Goal: Transaction & Acquisition: Purchase product/service

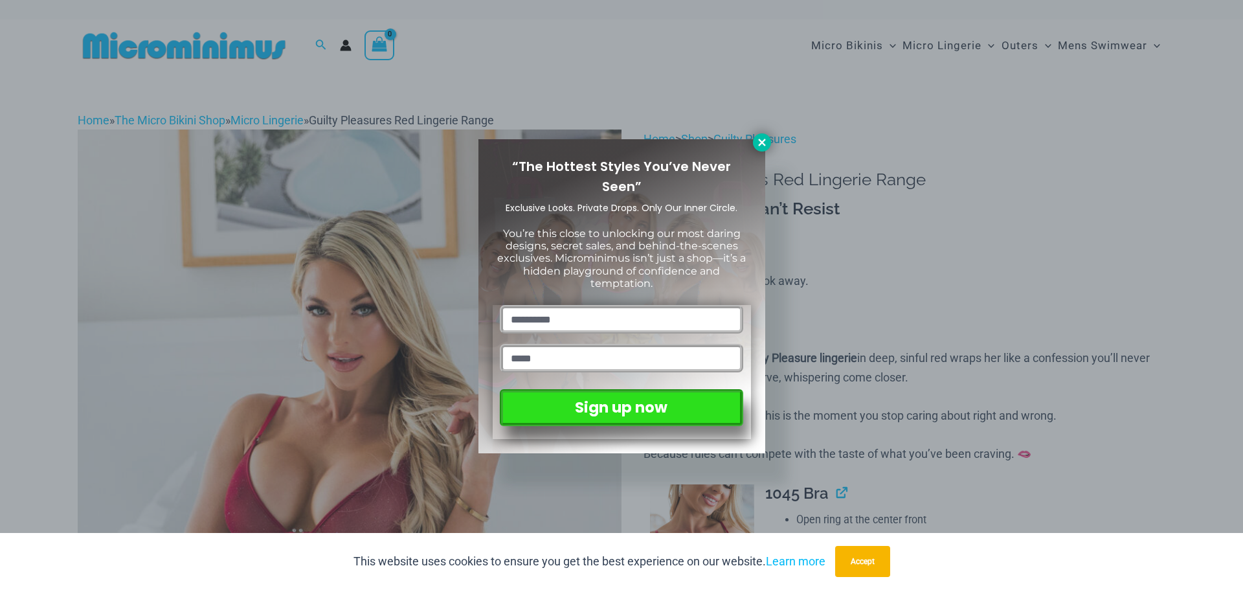
click at [769, 138] on button at bounding box center [762, 142] width 18 height 18
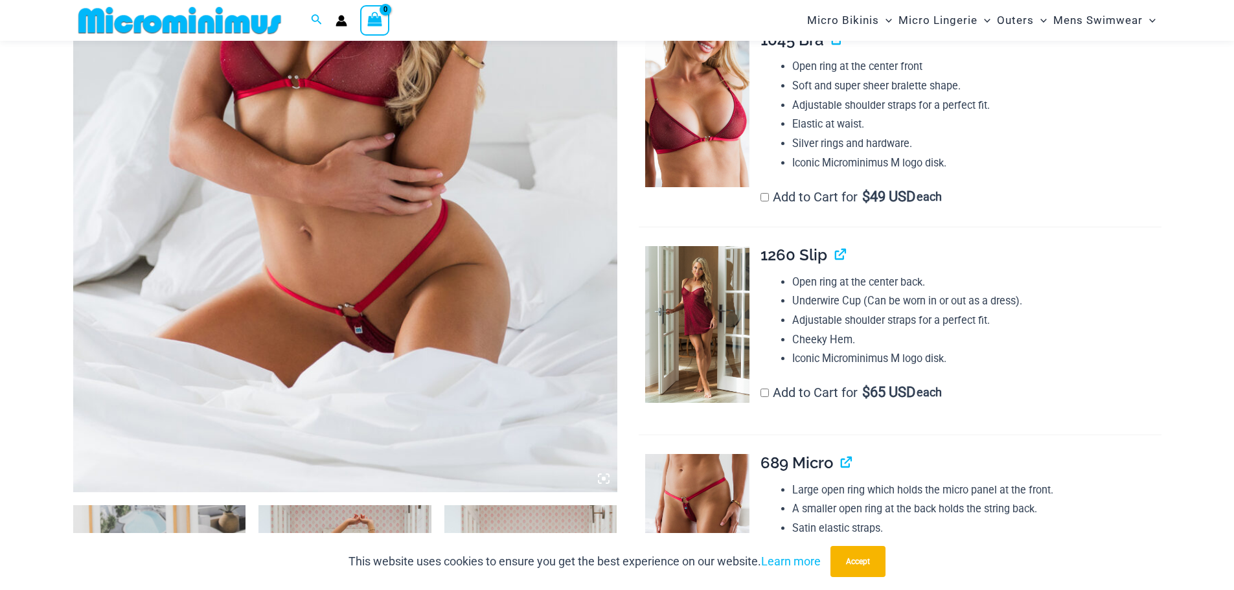
scroll to position [442, 0]
click at [442, 271] on img at bounding box center [345, 84] width 544 height 816
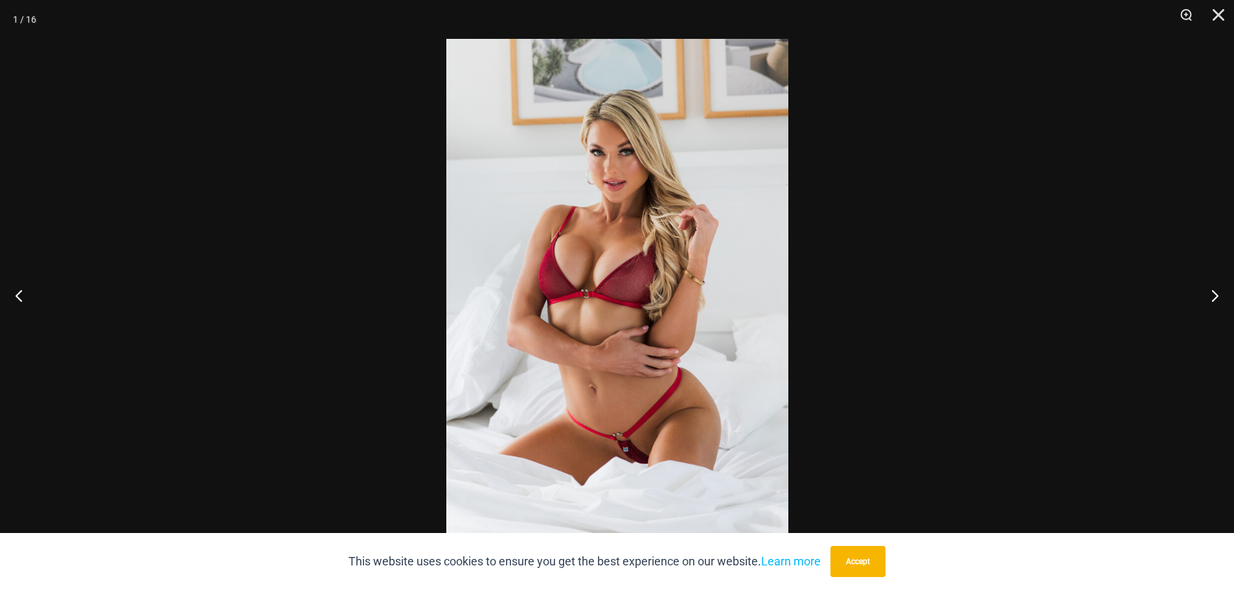
click at [956, 185] on div at bounding box center [617, 295] width 1234 height 590
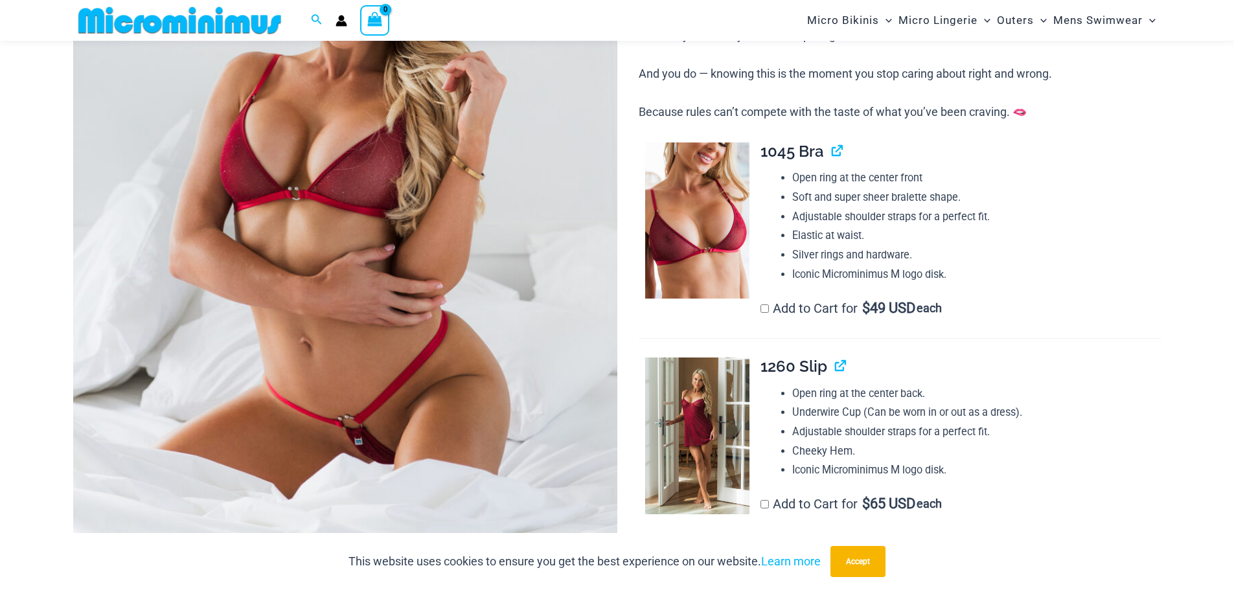
scroll to position [313, 0]
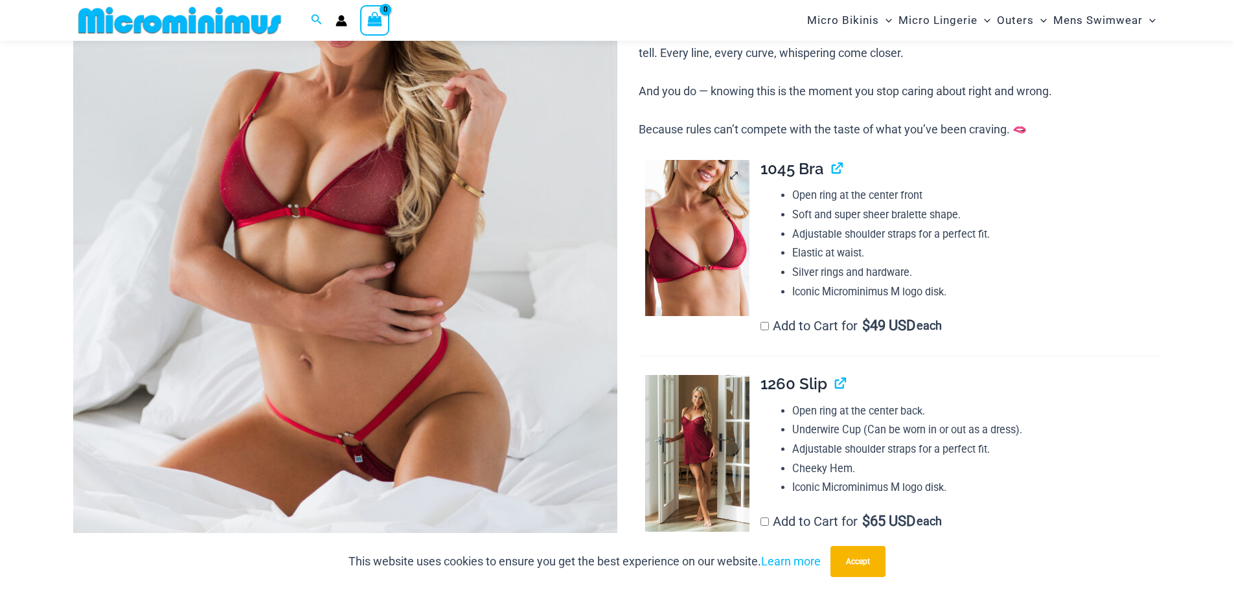
click at [680, 220] on img at bounding box center [697, 238] width 104 height 157
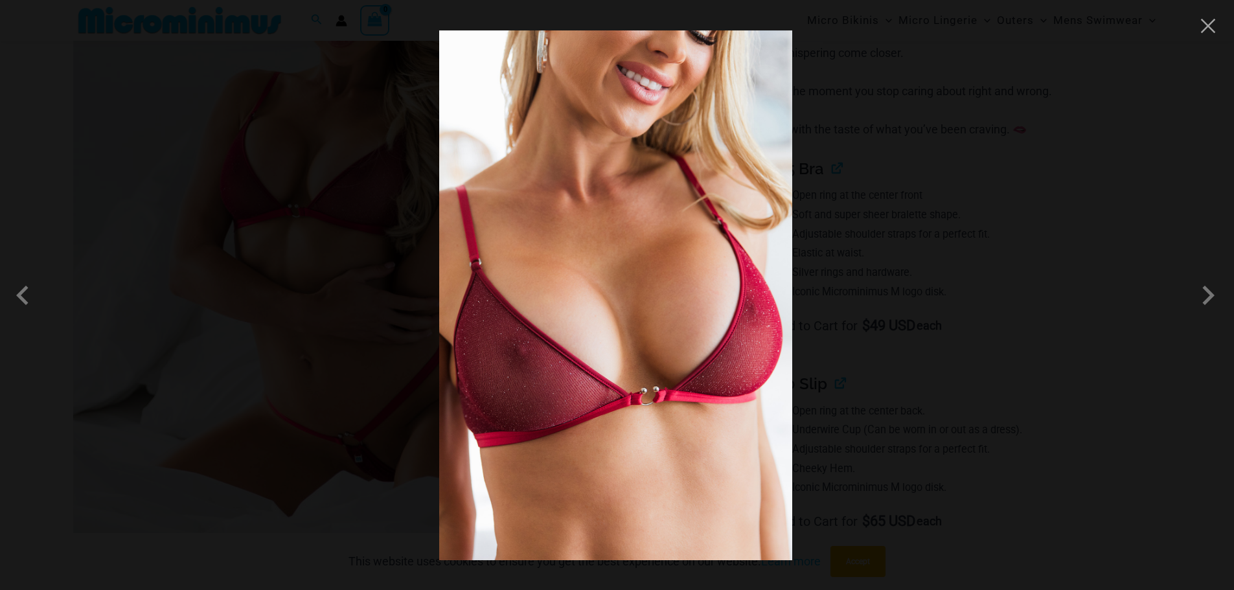
click at [997, 236] on div at bounding box center [617, 295] width 1234 height 590
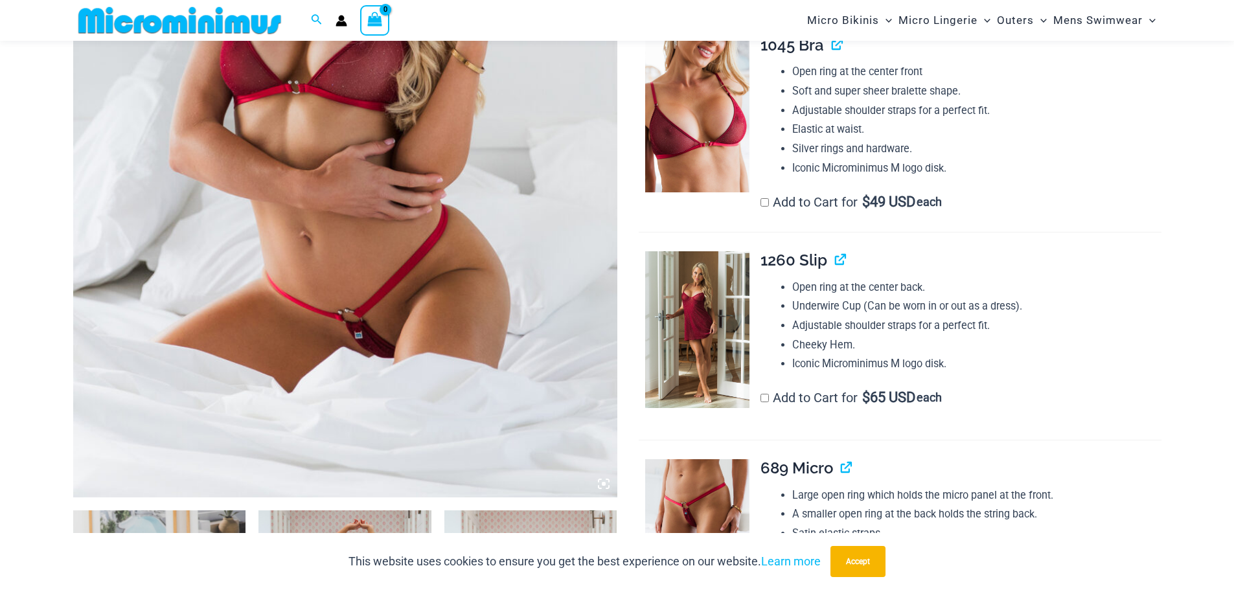
scroll to position [507, 0]
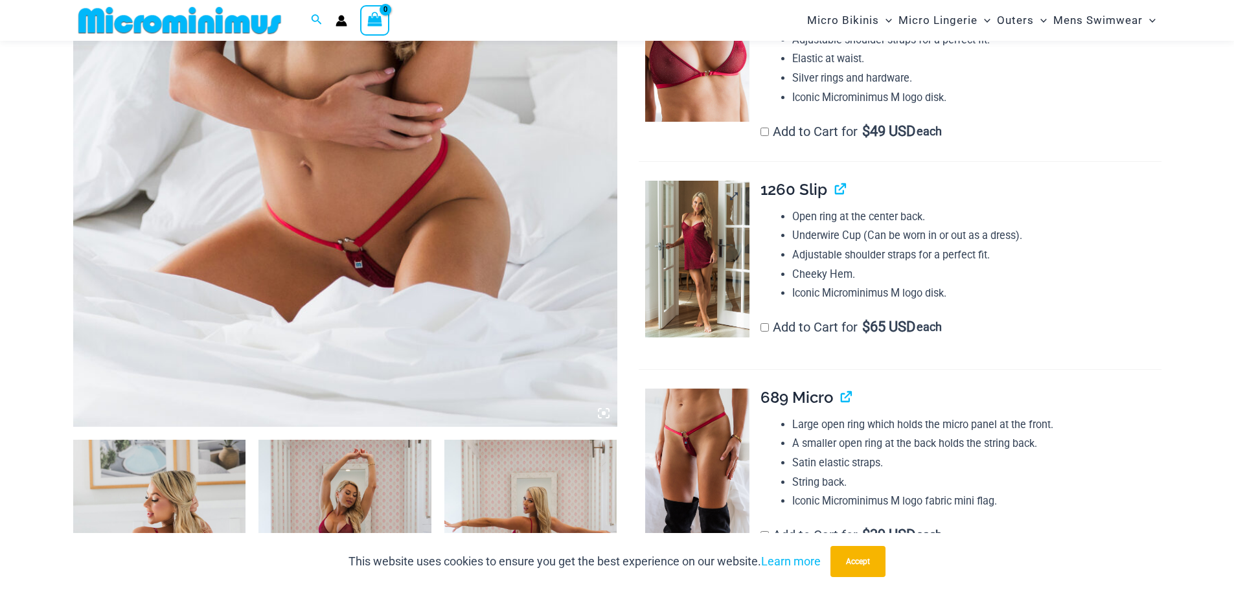
click at [695, 239] on img at bounding box center [697, 259] width 104 height 157
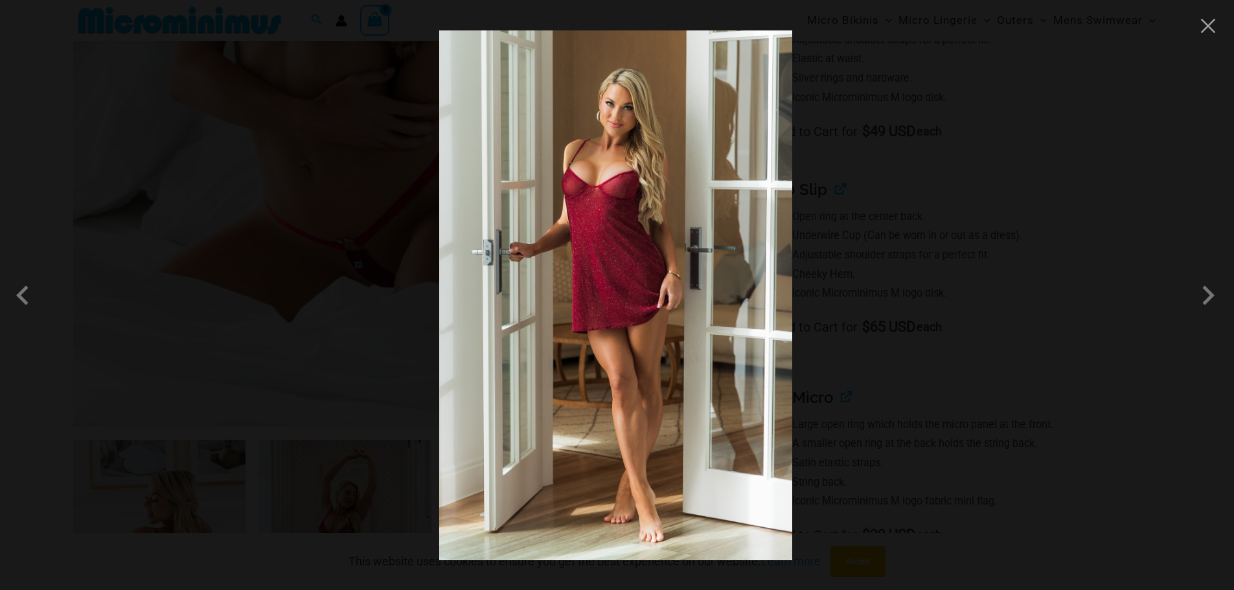
click at [908, 218] on div at bounding box center [617, 295] width 1234 height 590
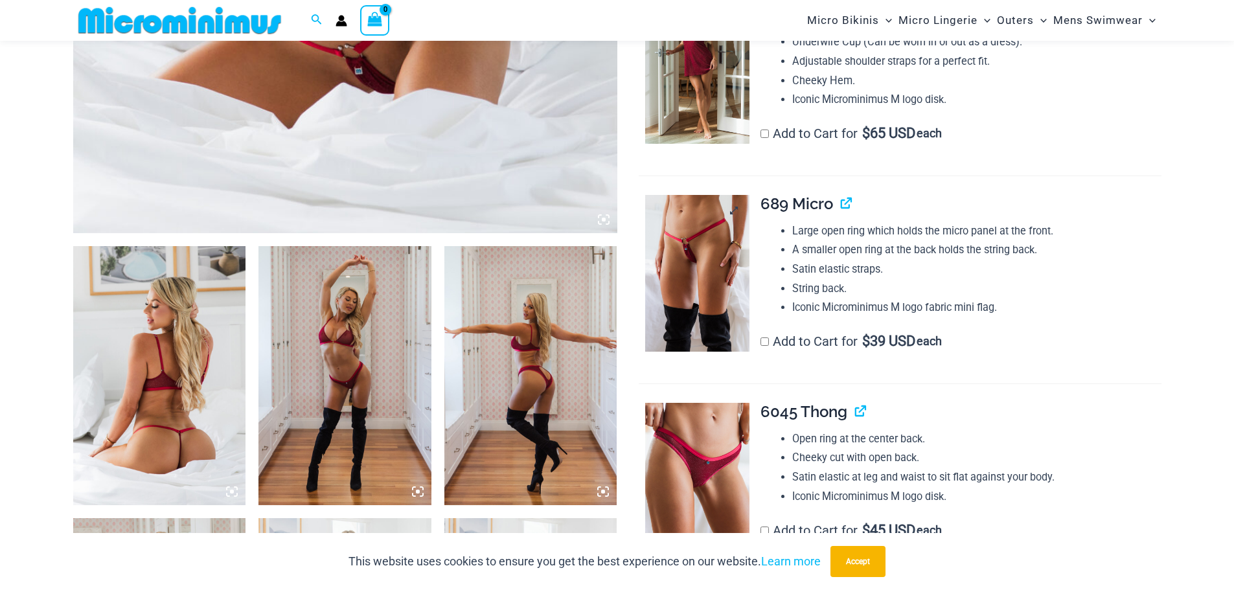
scroll to position [701, 0]
click at [714, 284] on img at bounding box center [697, 272] width 104 height 157
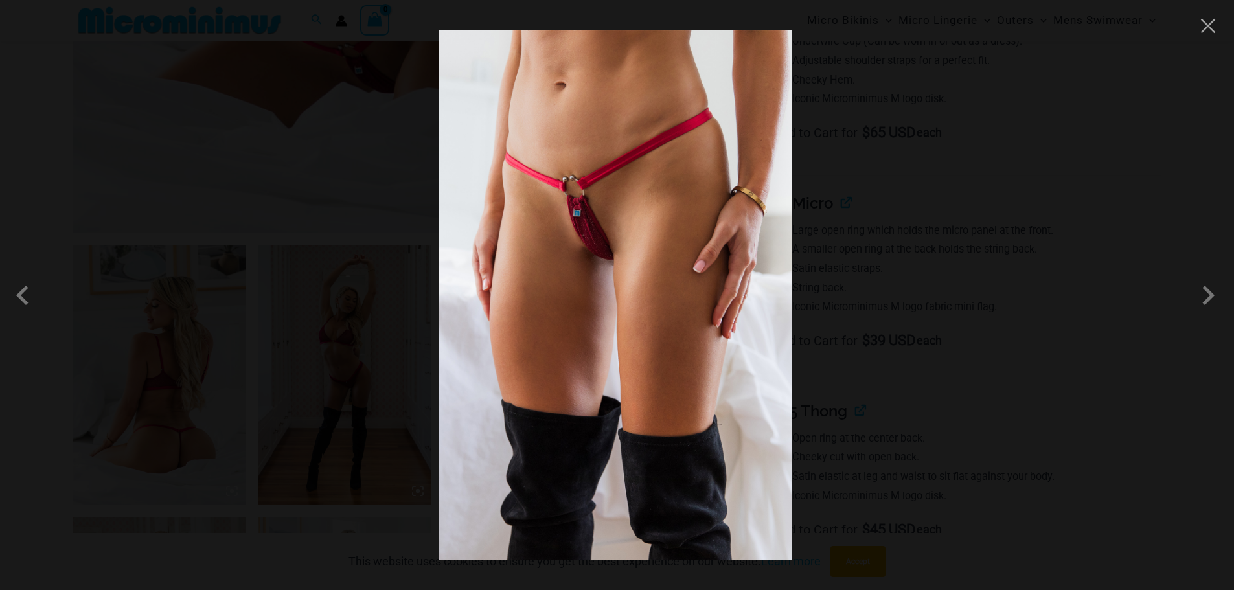
click at [1002, 271] on div at bounding box center [617, 295] width 1234 height 590
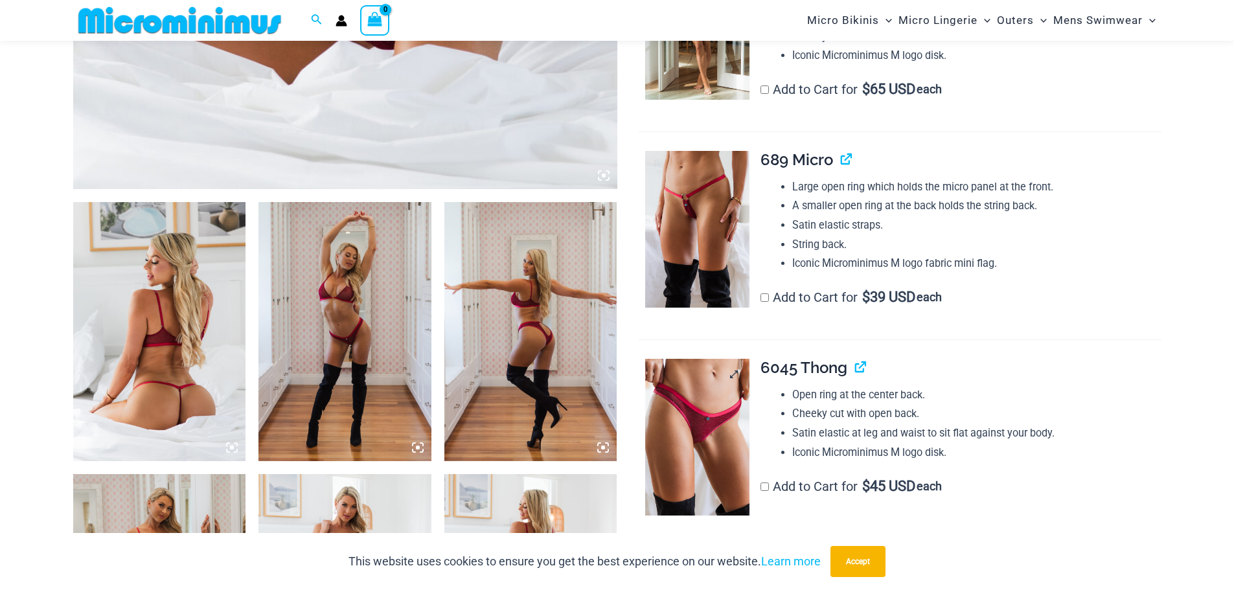
scroll to position [896, 0]
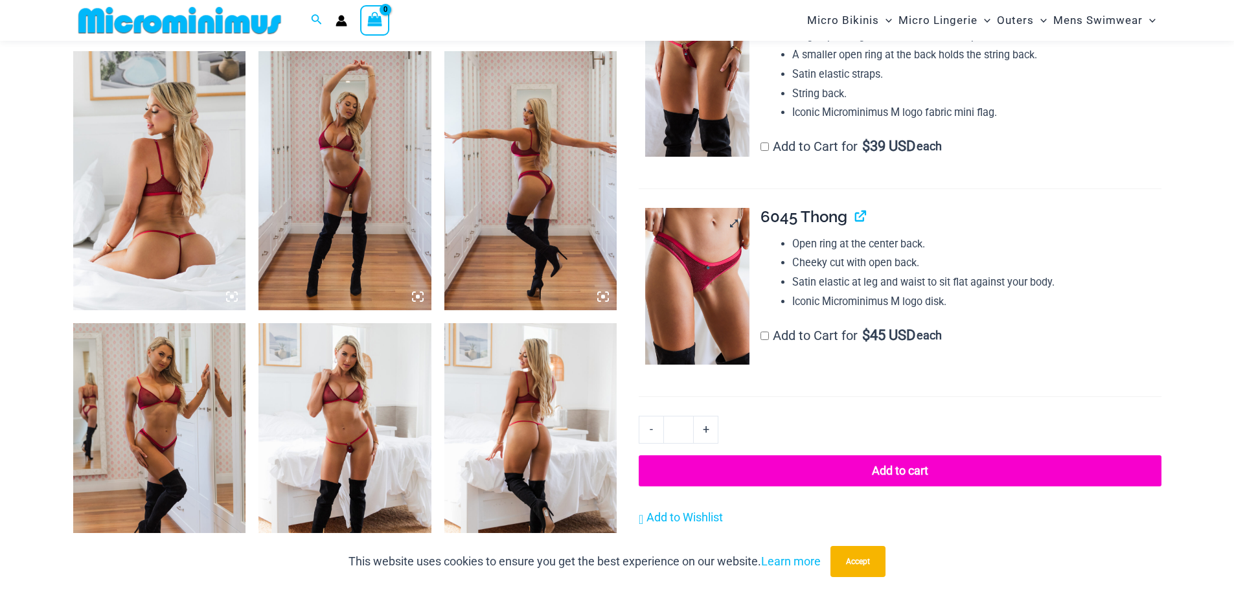
click at [710, 282] on img at bounding box center [697, 286] width 104 height 157
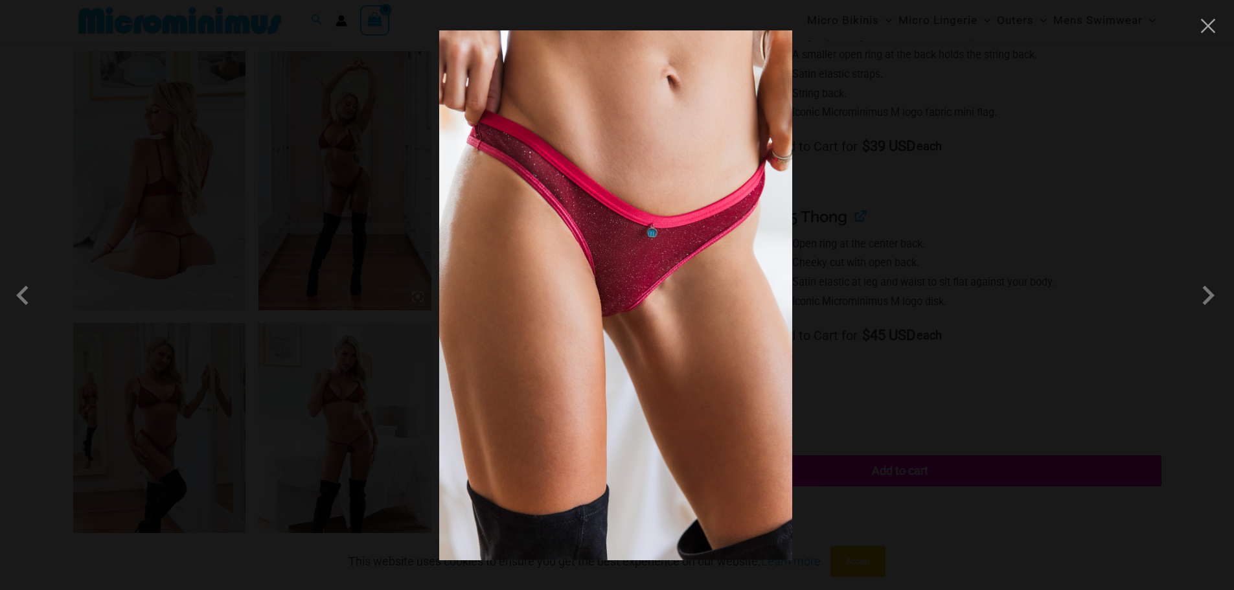
click at [920, 256] on div at bounding box center [617, 295] width 1234 height 590
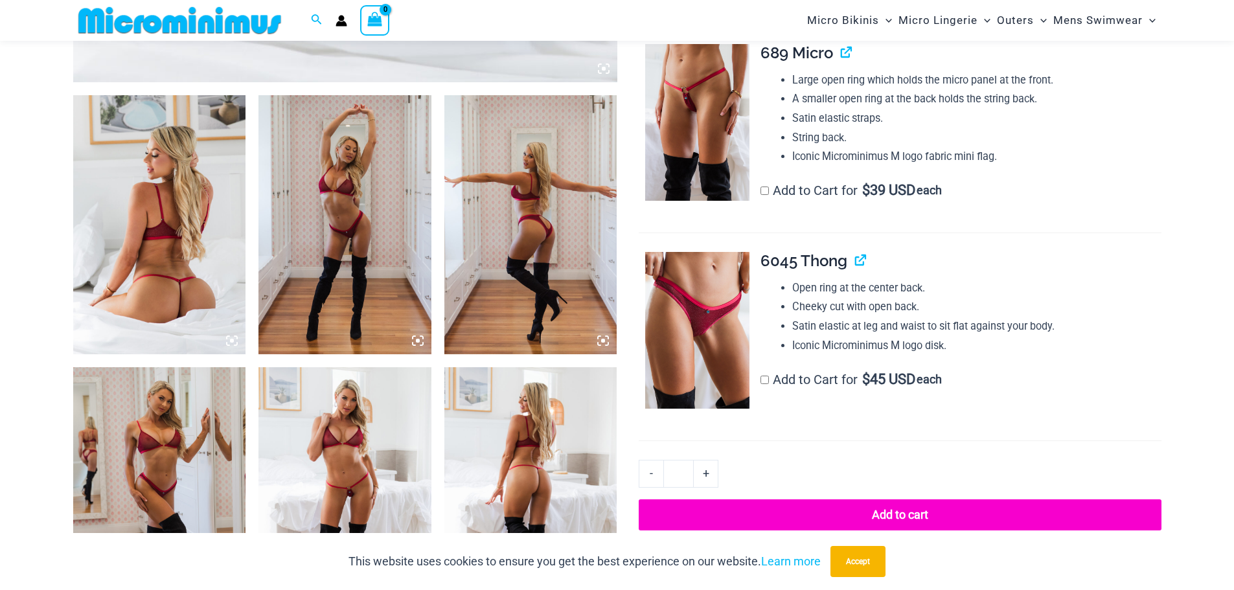
scroll to position [701, 0]
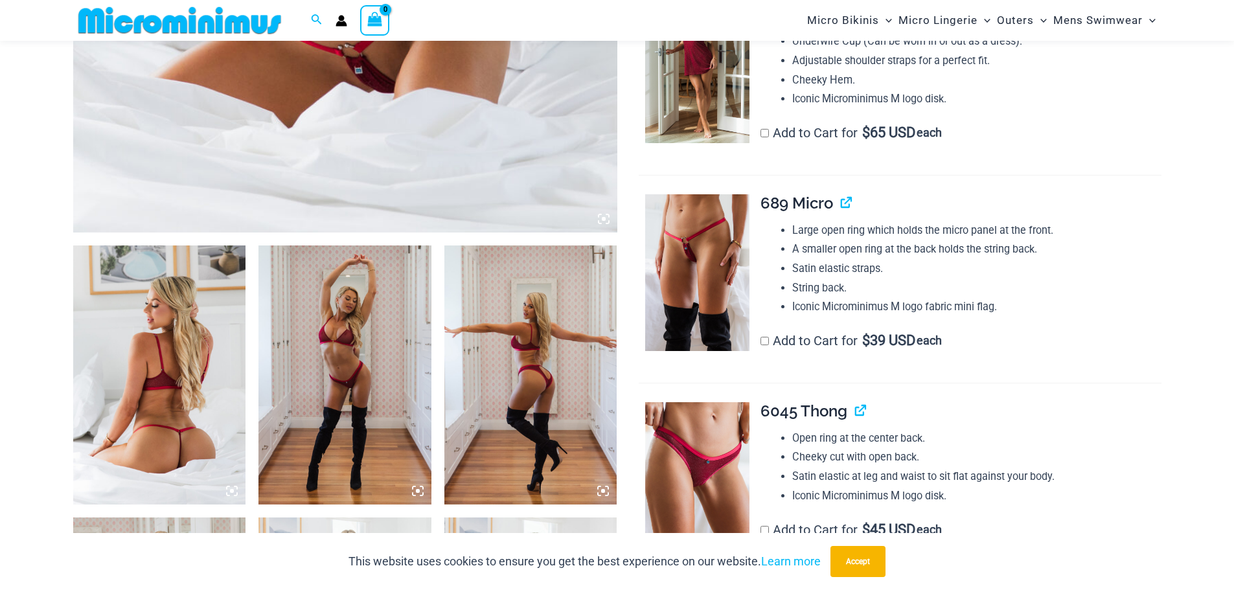
click at [182, 282] on img at bounding box center [159, 374] width 173 height 259
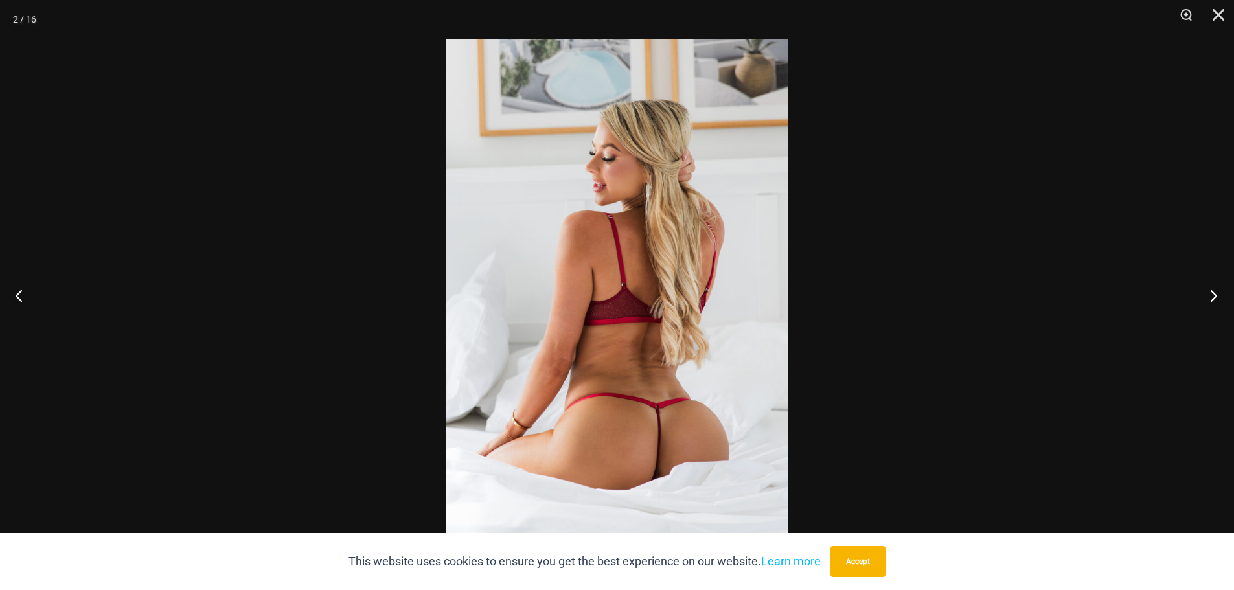
click at [1213, 297] on button "Next" at bounding box center [1209, 295] width 49 height 65
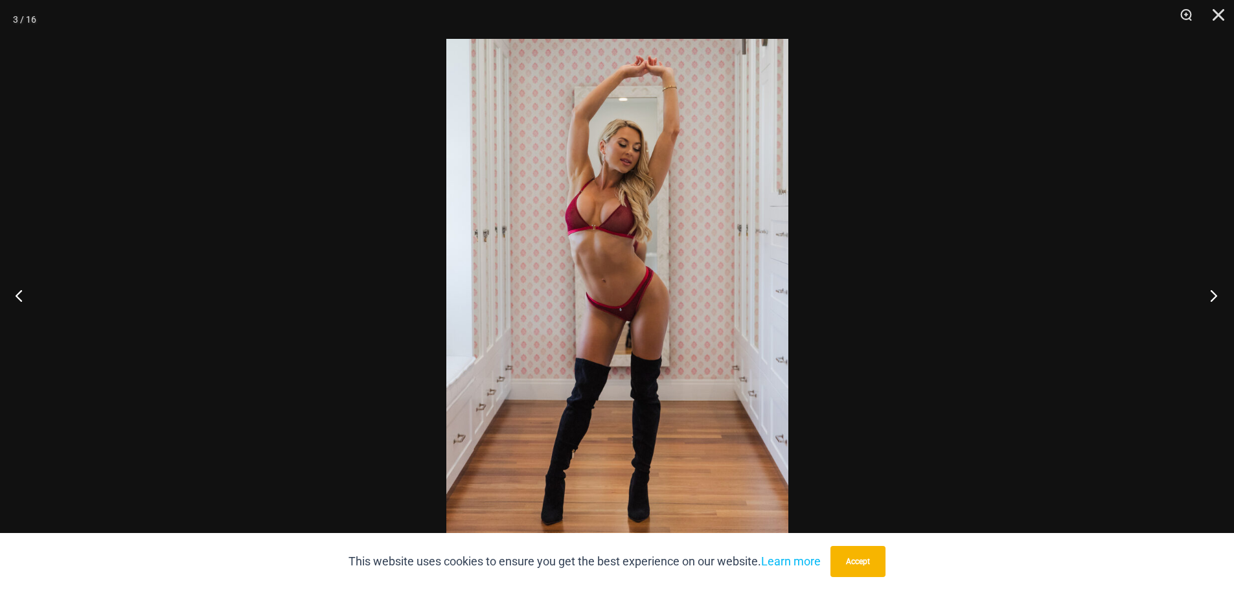
click at [1213, 297] on button "Next" at bounding box center [1209, 295] width 49 height 65
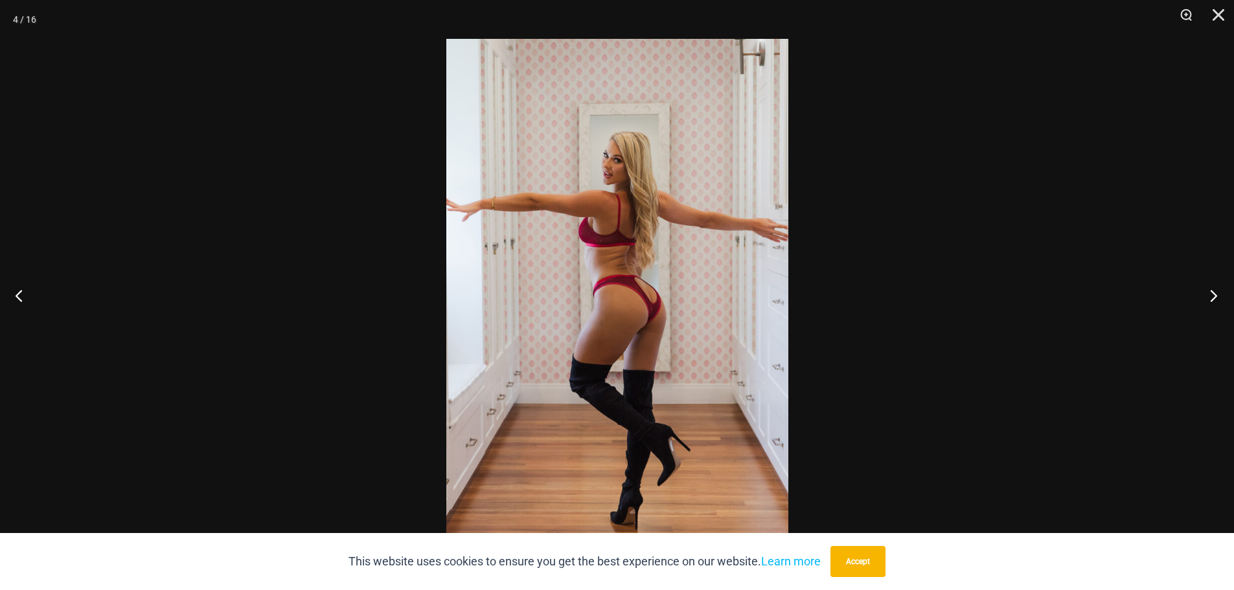
click at [1213, 297] on button "Next" at bounding box center [1209, 295] width 49 height 65
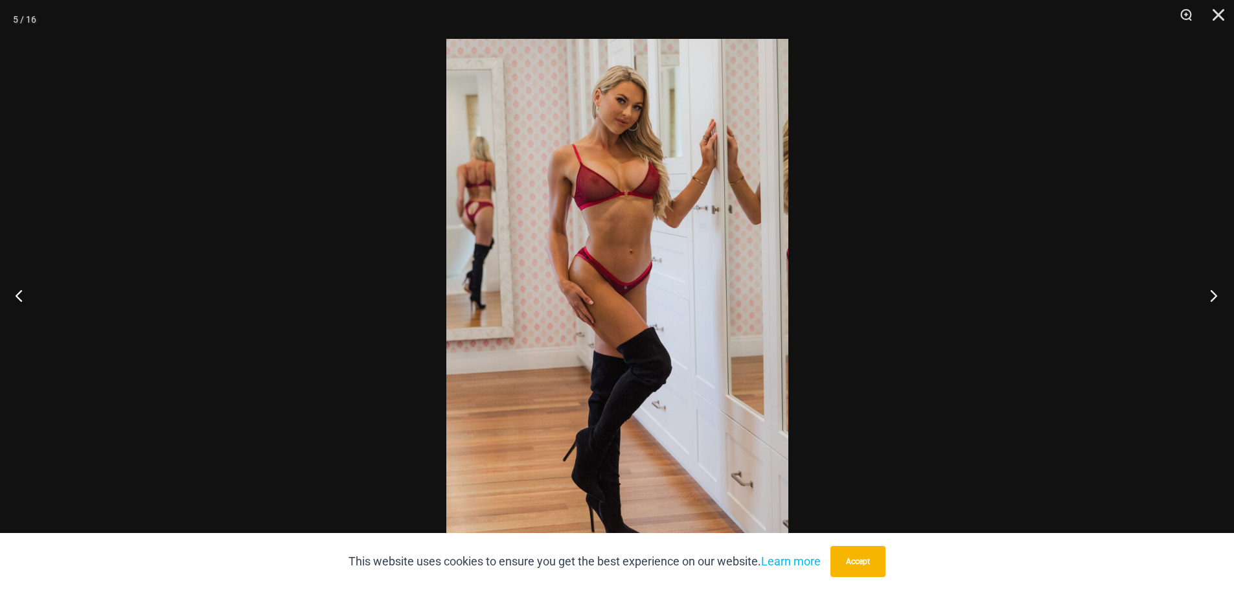
click at [1213, 297] on button "Next" at bounding box center [1209, 295] width 49 height 65
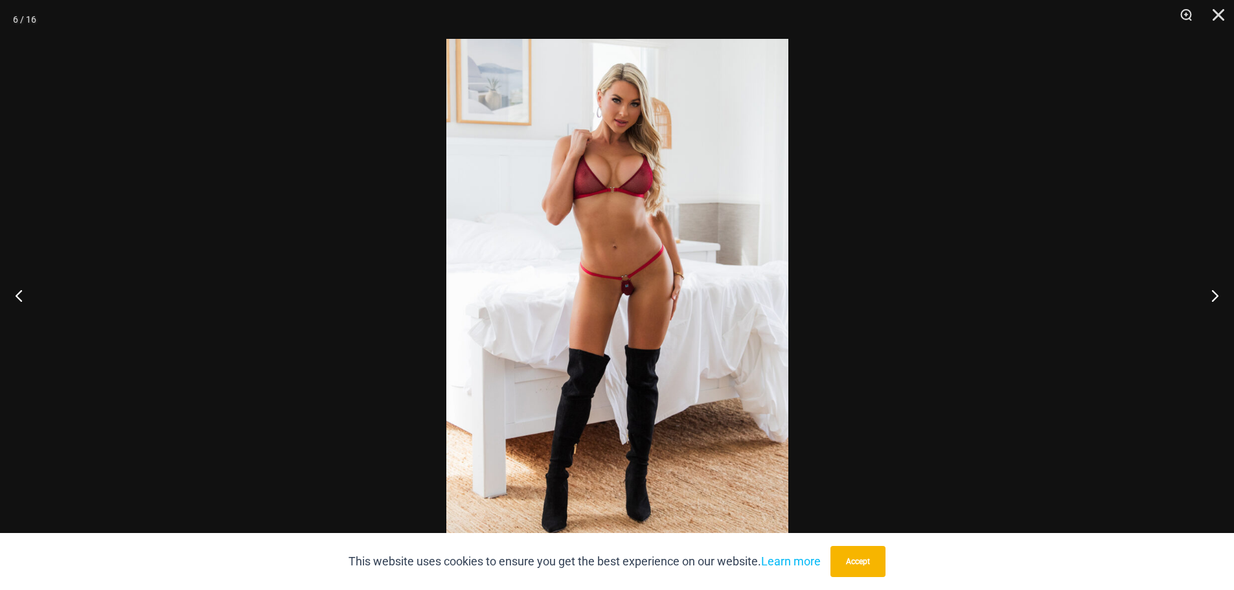
click at [914, 263] on div at bounding box center [617, 295] width 1234 height 590
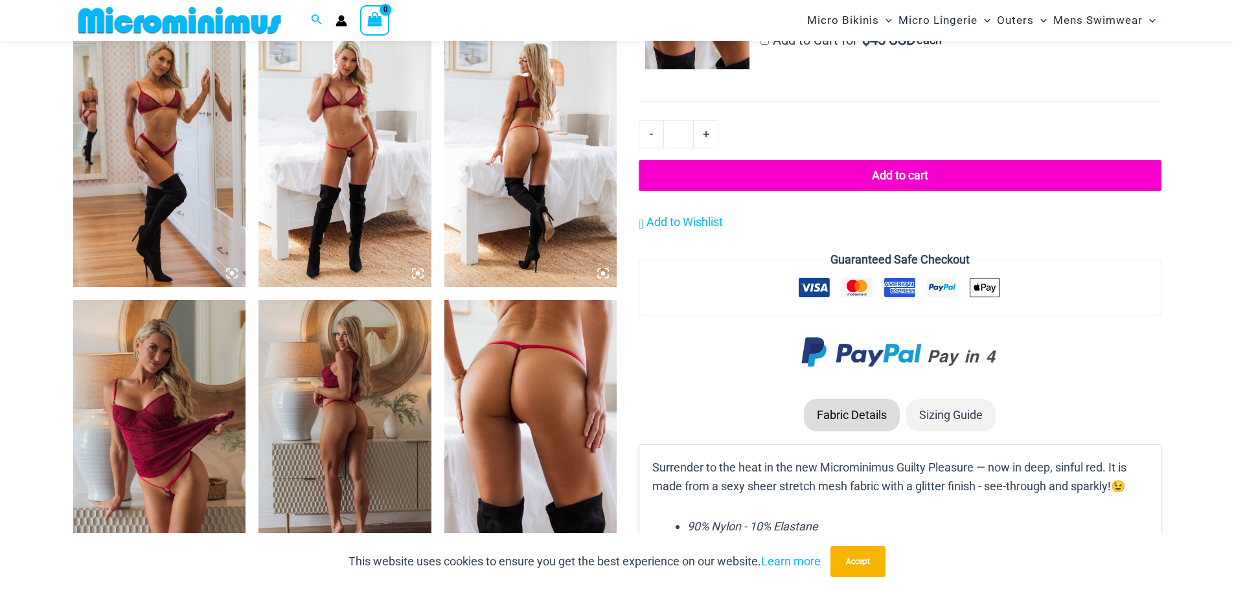
scroll to position [1349, 0]
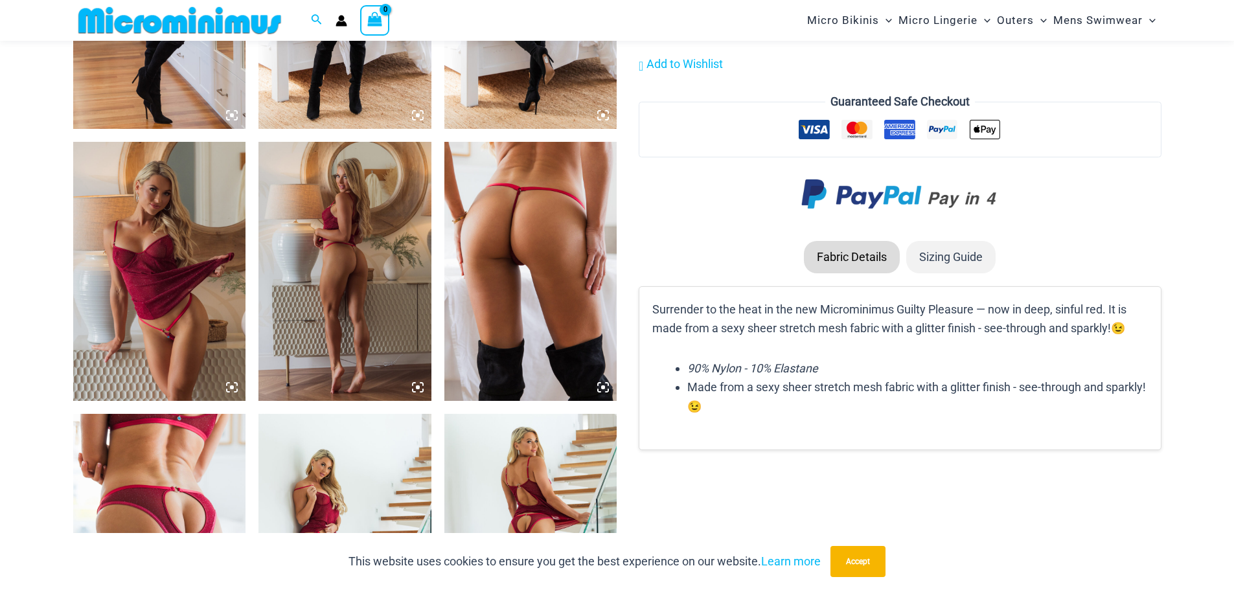
click at [196, 266] on img at bounding box center [159, 271] width 173 height 259
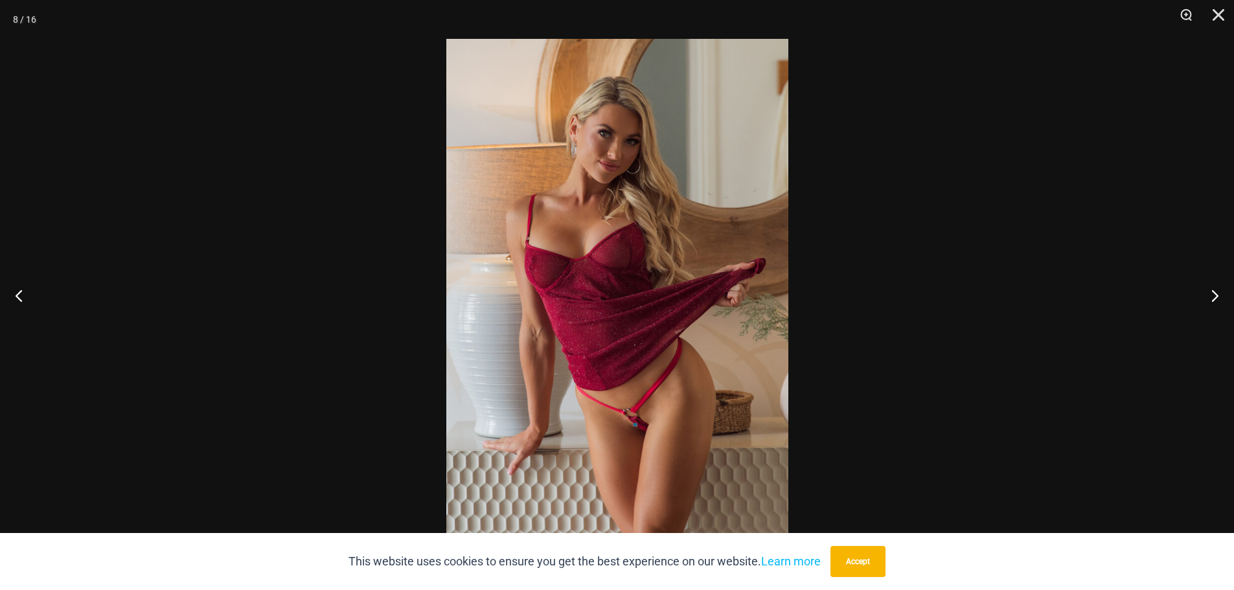
click at [940, 289] on div at bounding box center [617, 295] width 1234 height 590
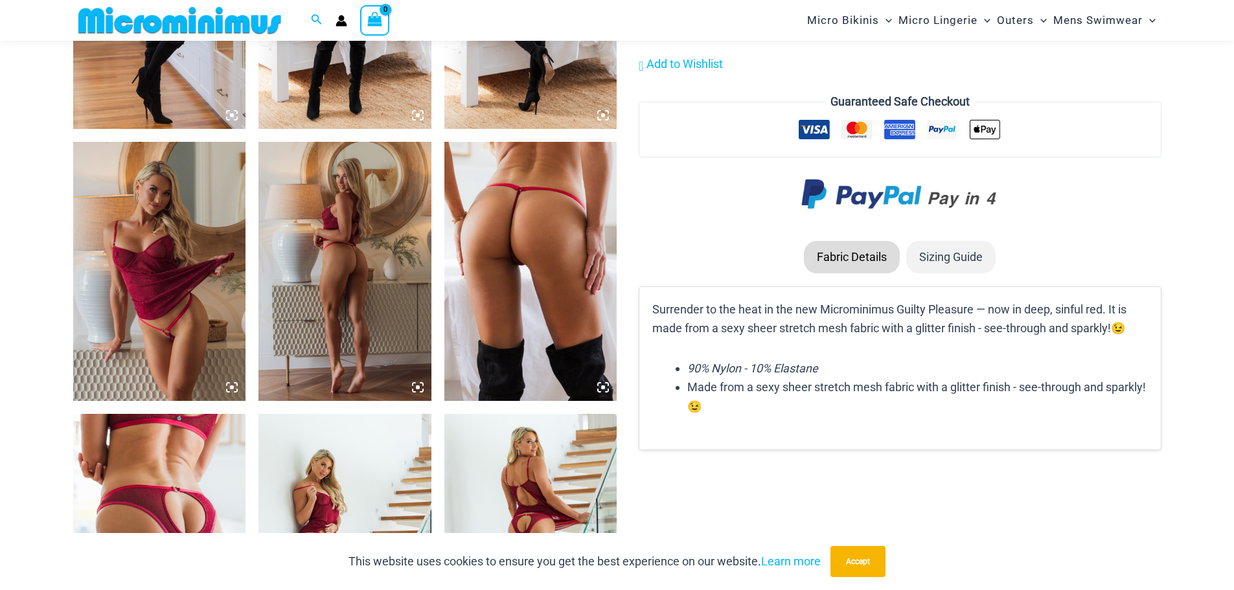
click at [536, 237] on img at bounding box center [530, 271] width 173 height 259
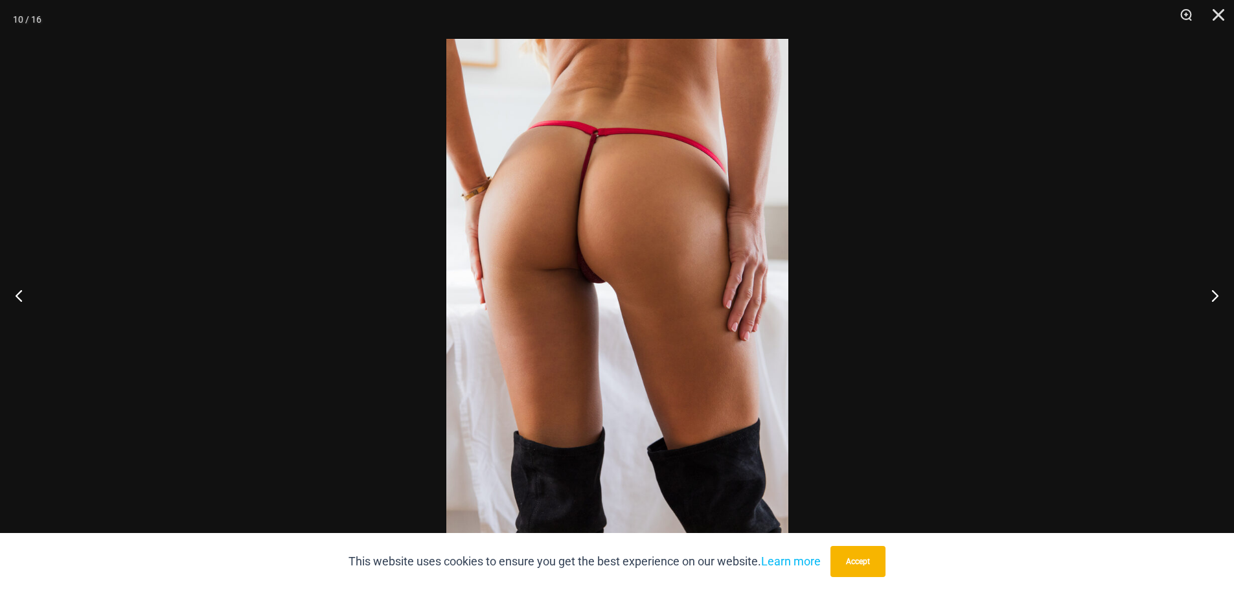
click at [1013, 301] on div at bounding box center [617, 295] width 1234 height 590
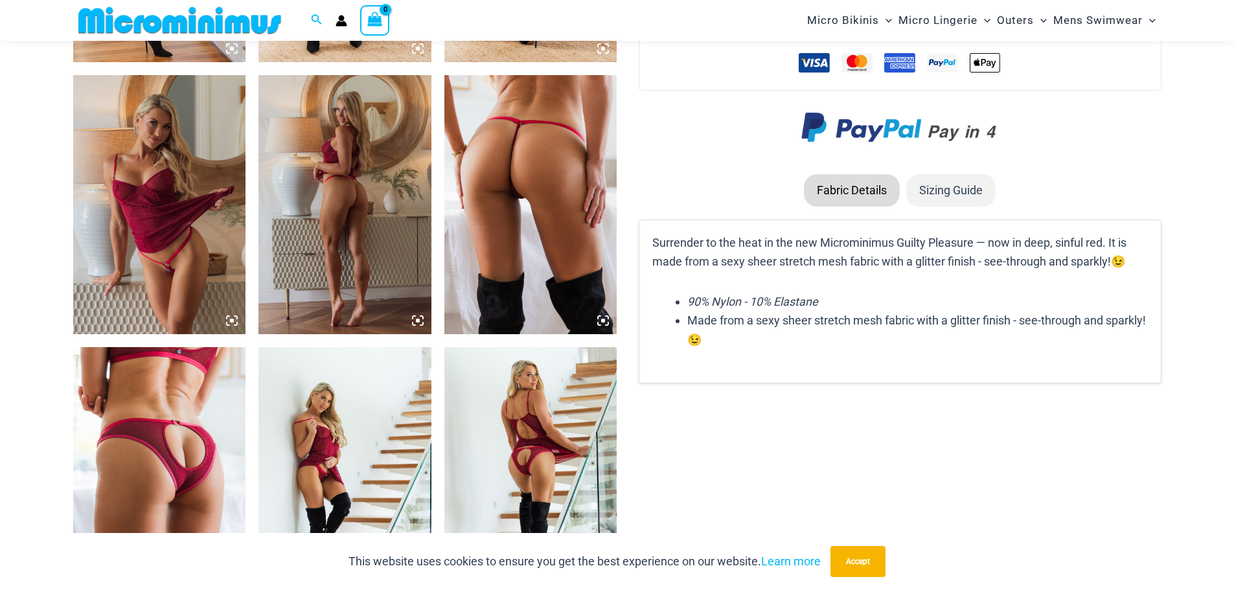
scroll to position [1737, 0]
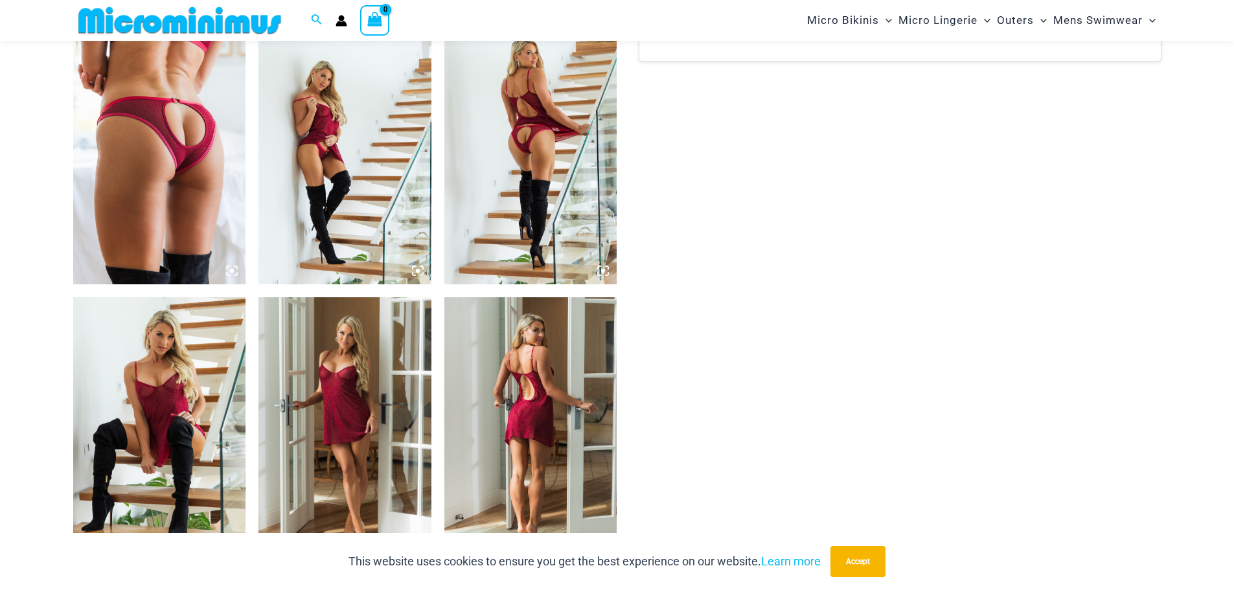
click at [380, 150] on img at bounding box center [344, 154] width 173 height 259
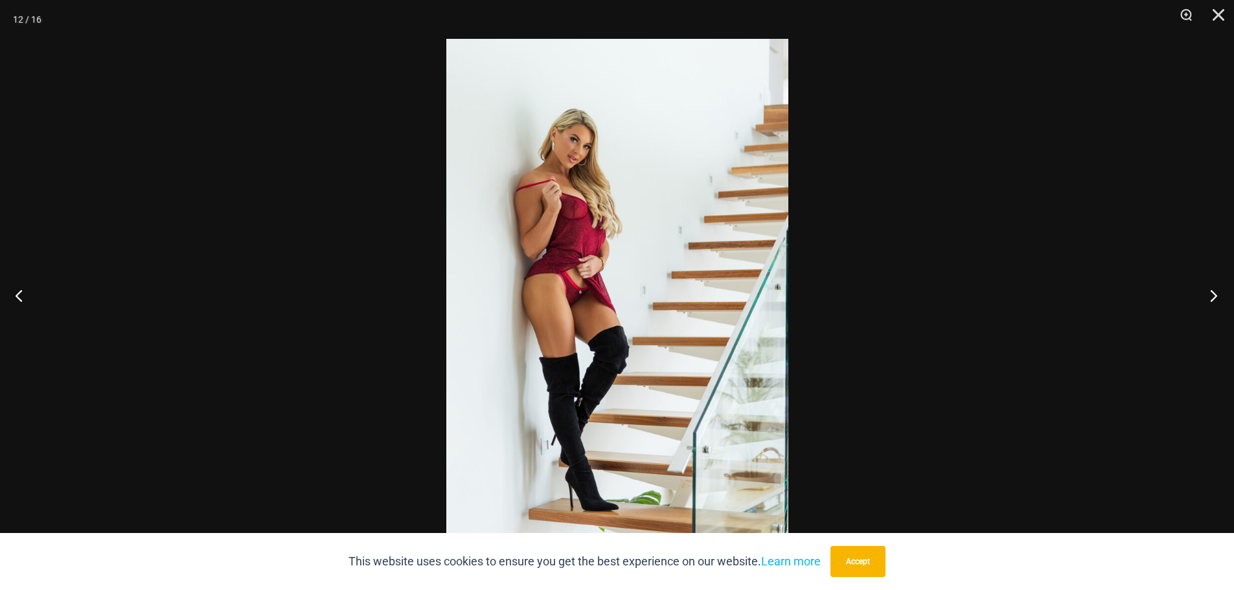
click at [1213, 295] on button "Next" at bounding box center [1209, 295] width 49 height 65
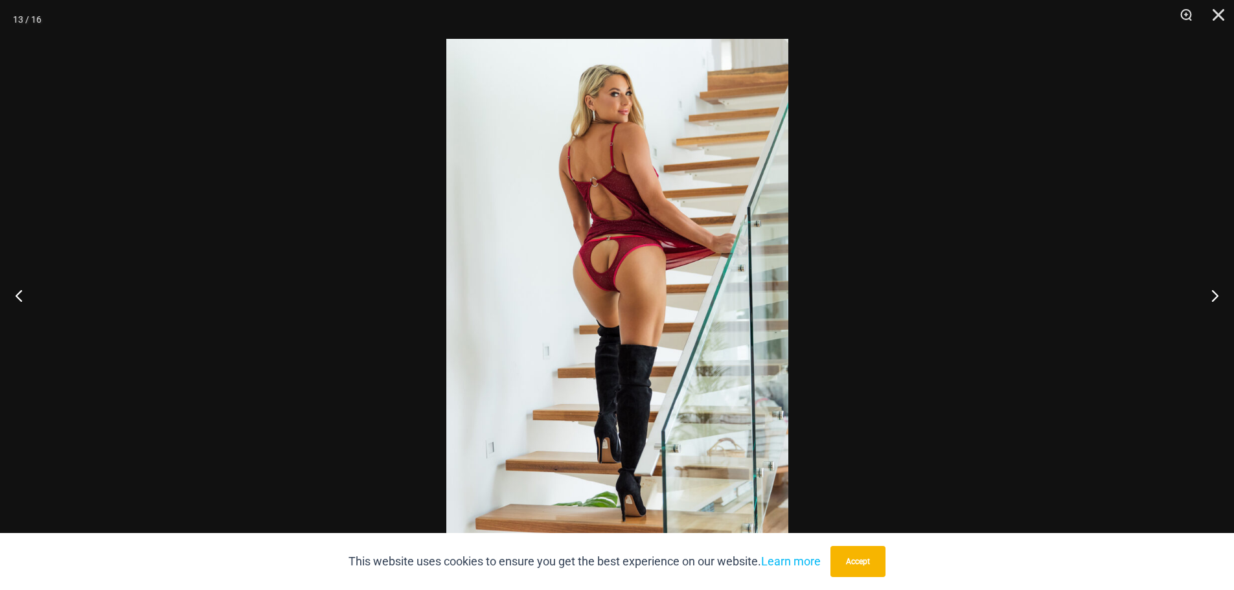
click at [956, 286] on div at bounding box center [617, 295] width 1234 height 590
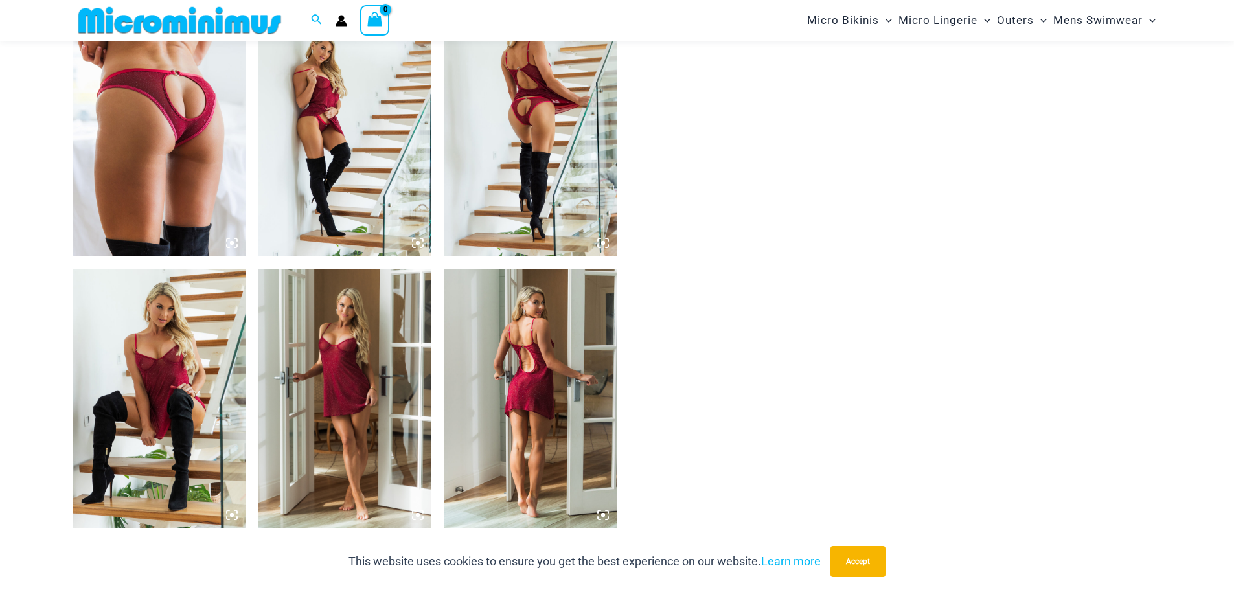
scroll to position [1932, 0]
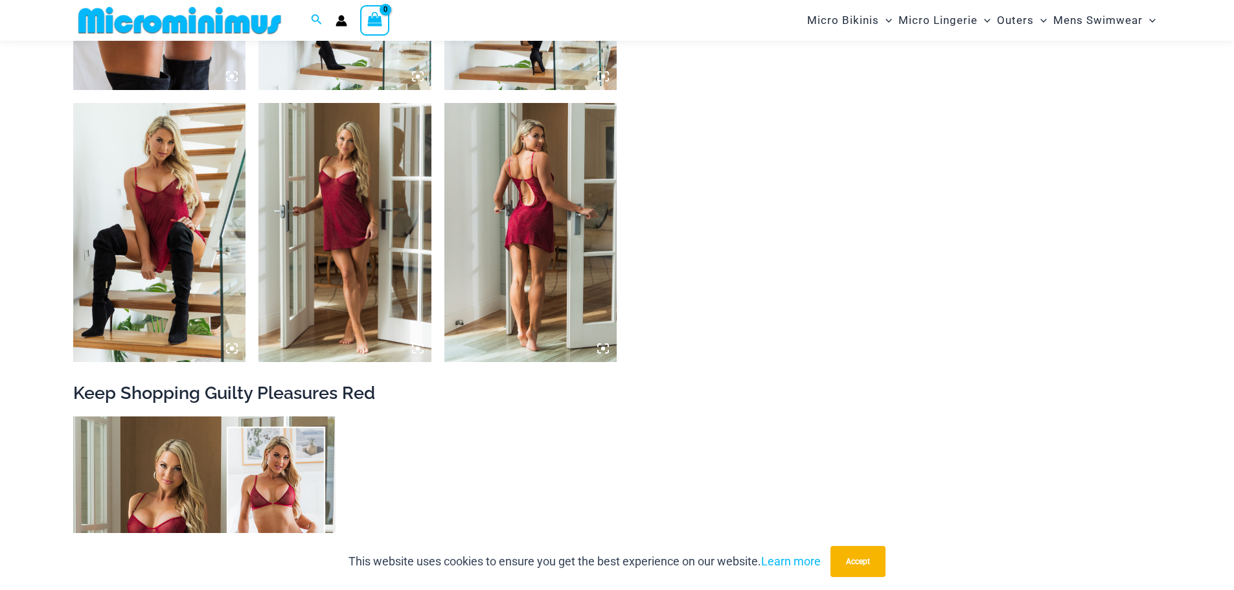
click at [163, 243] on img at bounding box center [159, 232] width 173 height 259
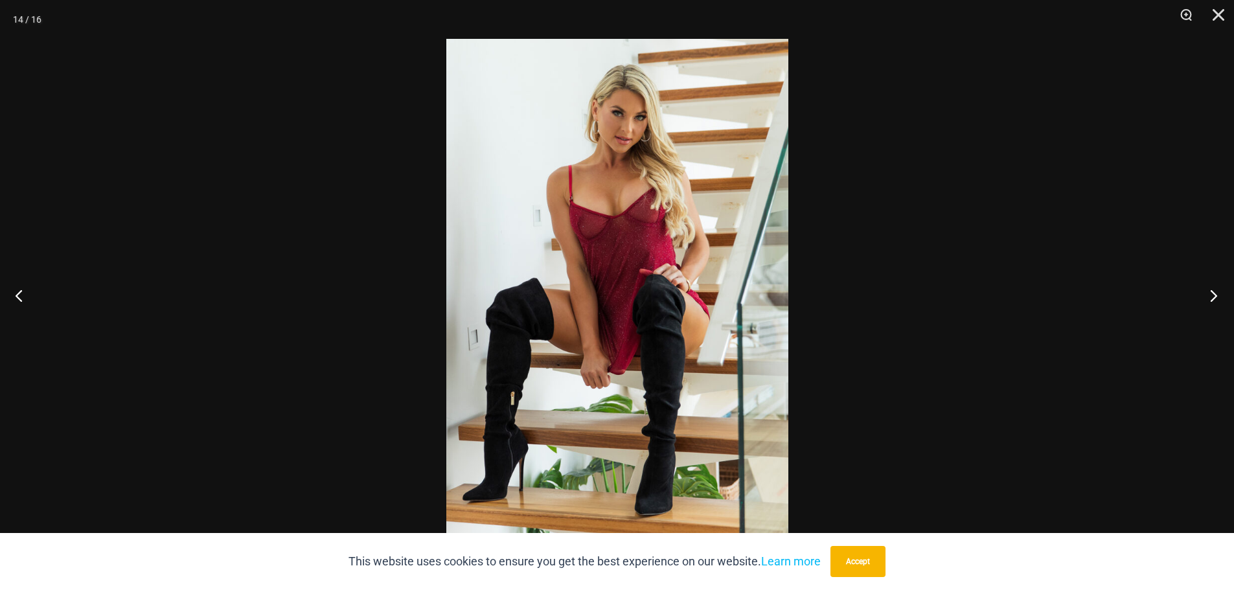
click at [1215, 288] on button "Next" at bounding box center [1209, 295] width 49 height 65
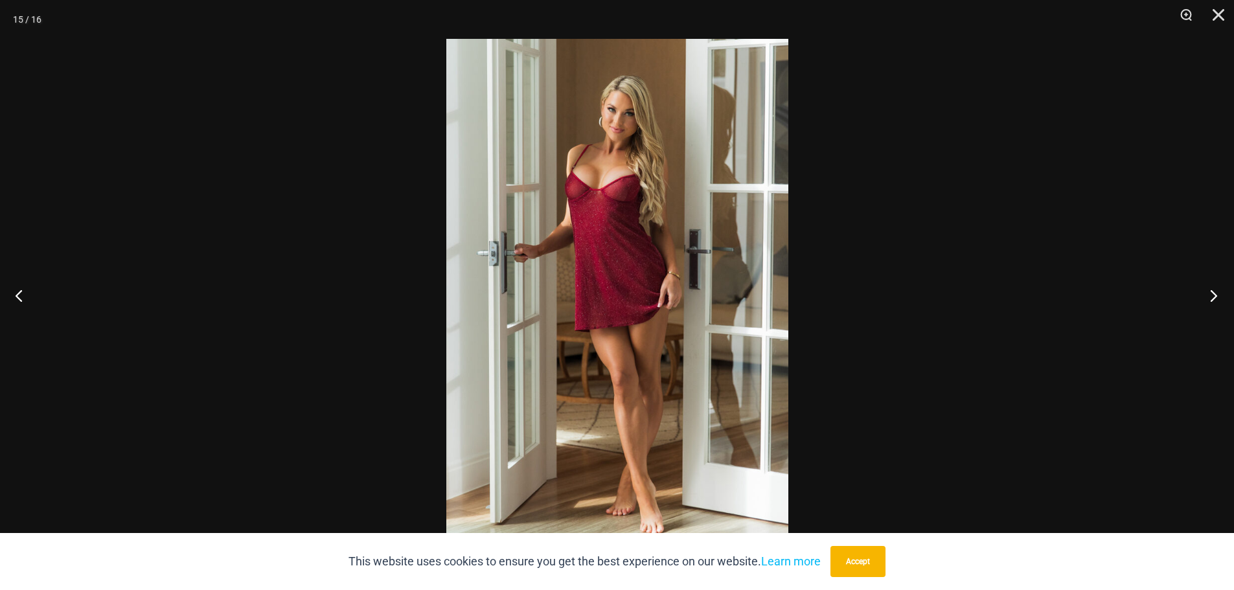
click at [1215, 288] on button "Next" at bounding box center [1209, 295] width 49 height 65
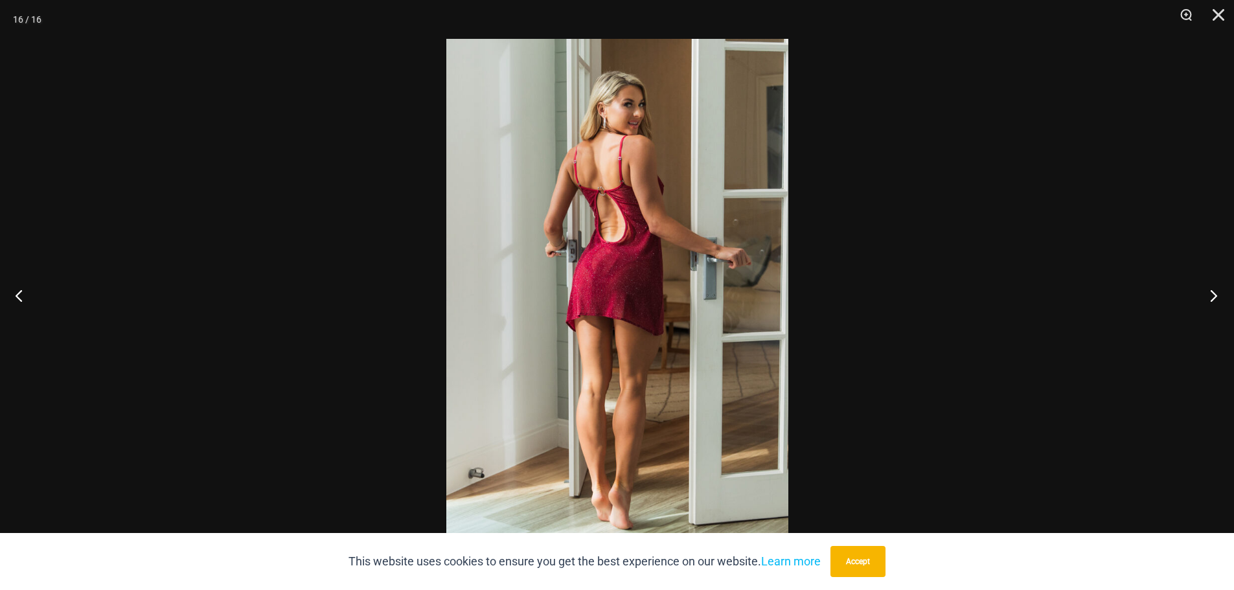
click at [1215, 288] on button "Next" at bounding box center [1209, 295] width 49 height 65
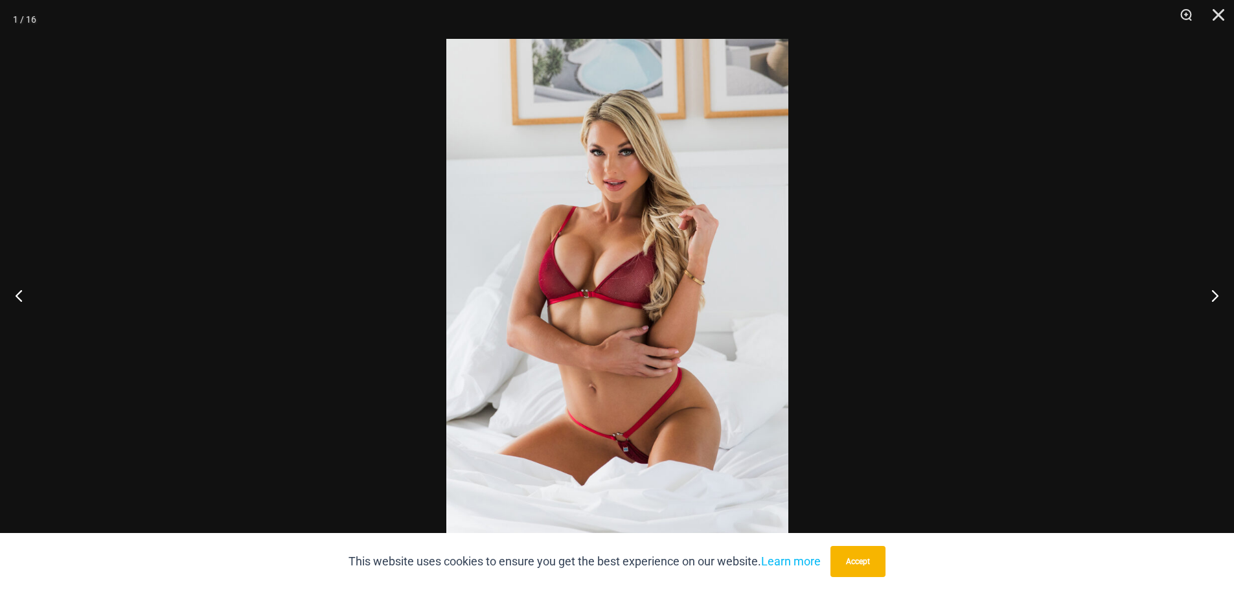
click at [1044, 253] on div at bounding box center [617, 295] width 1234 height 590
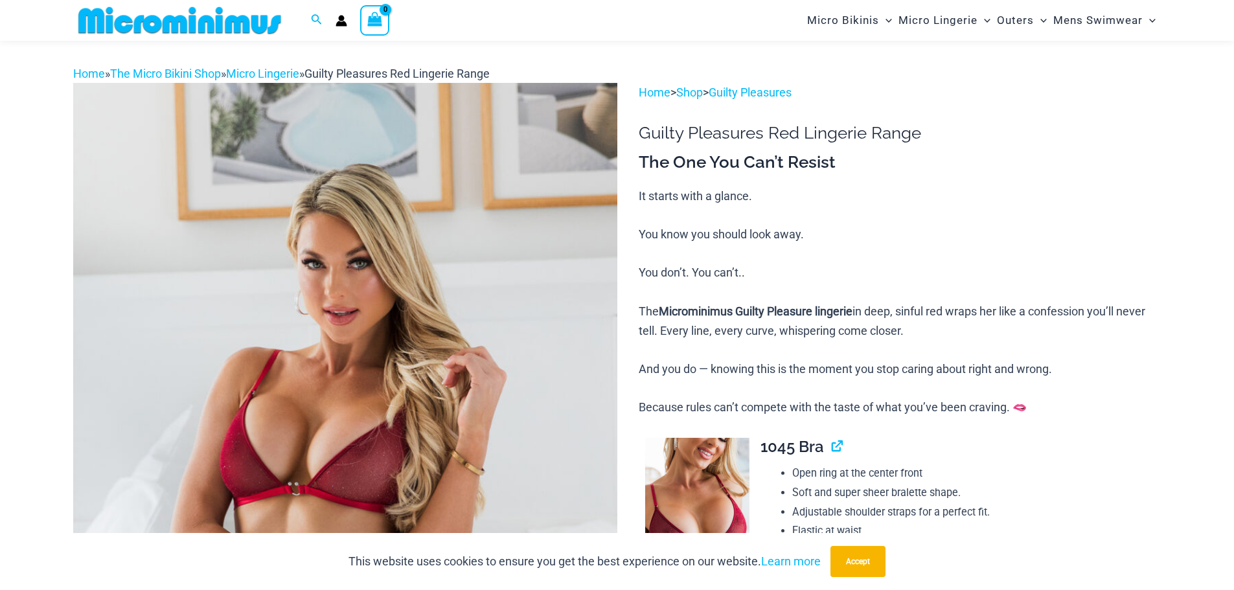
scroll to position [0, 0]
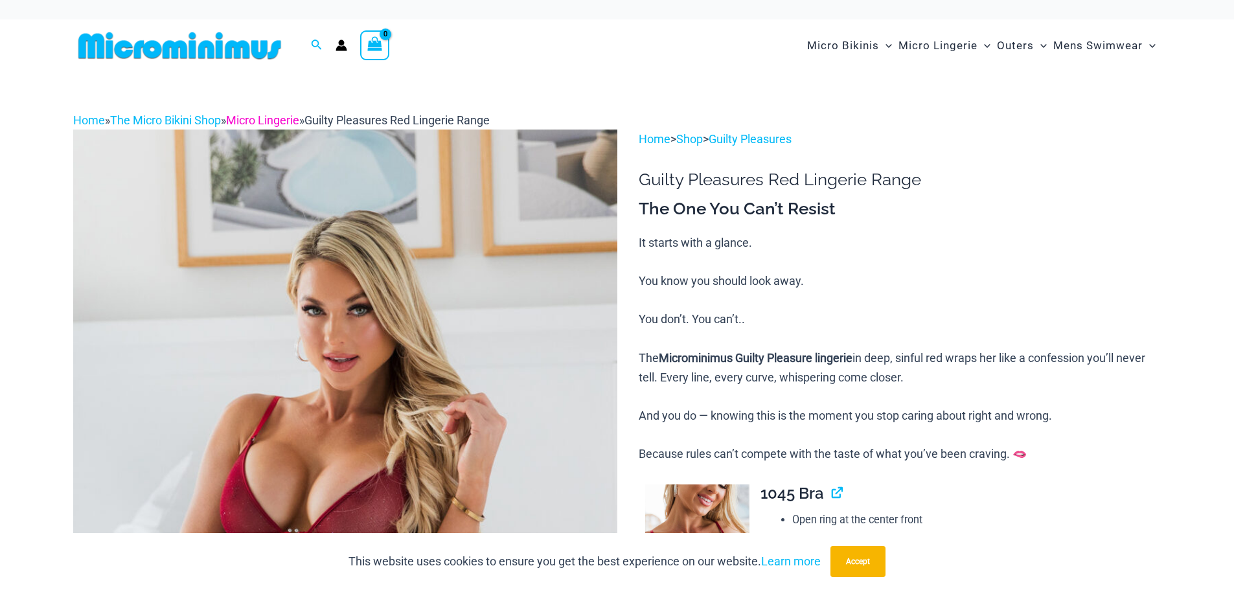
click at [258, 117] on link "Micro Lingerie" at bounding box center [262, 120] width 73 height 14
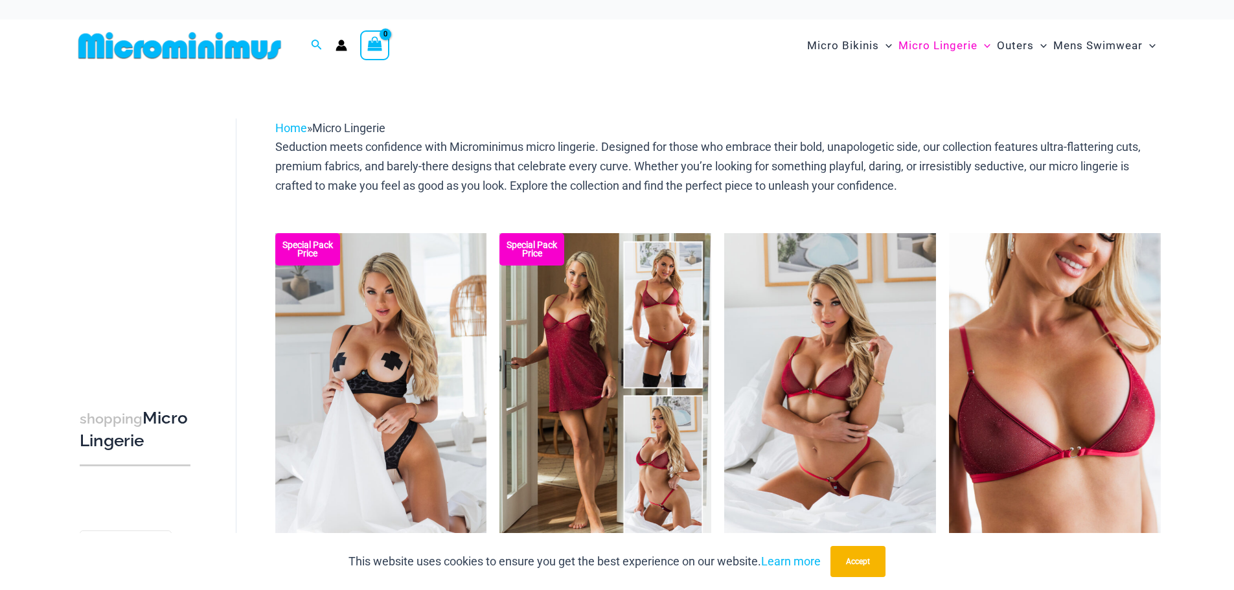
click at [266, 48] on img at bounding box center [179, 45] width 213 height 29
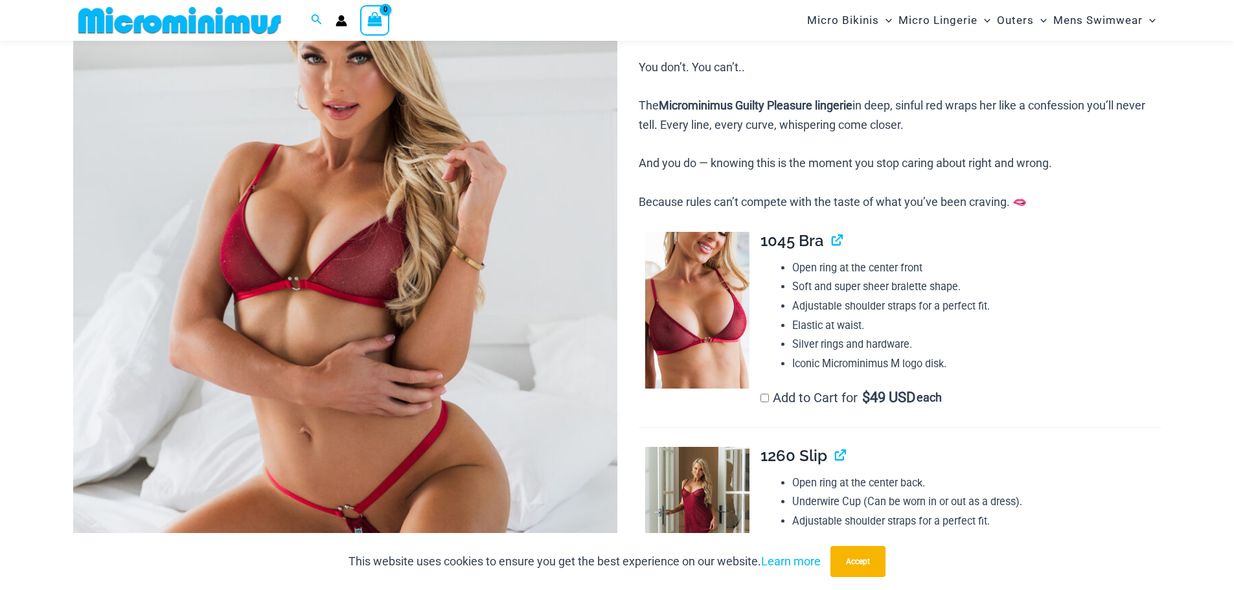
scroll to position [247, 0]
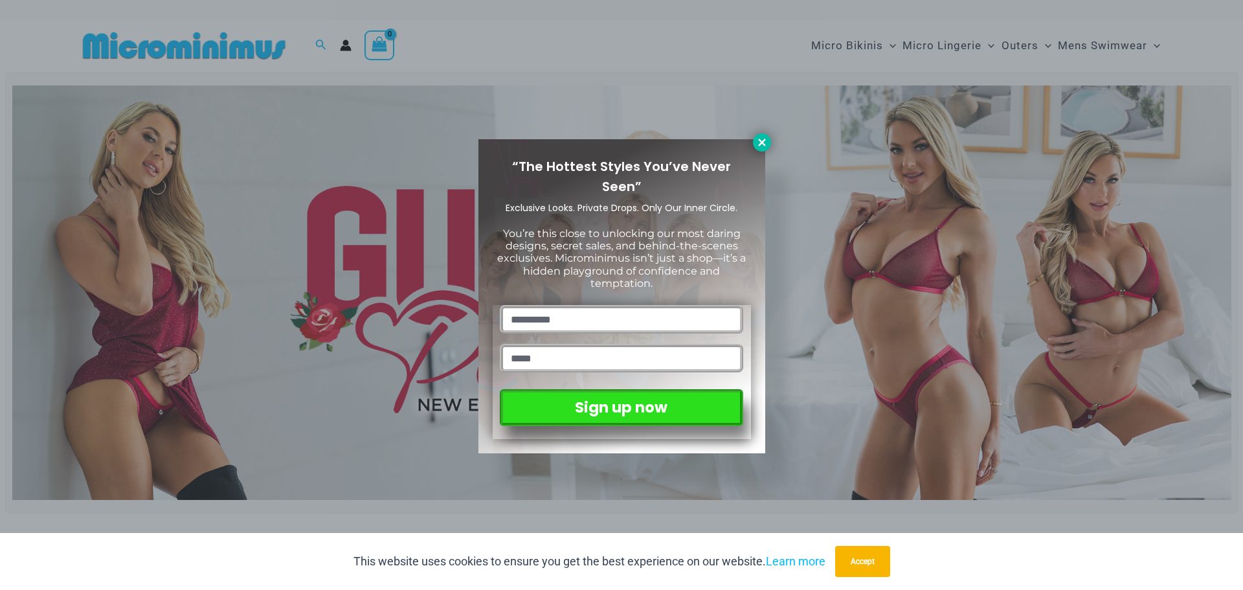
click at [755, 141] on button at bounding box center [762, 142] width 18 height 18
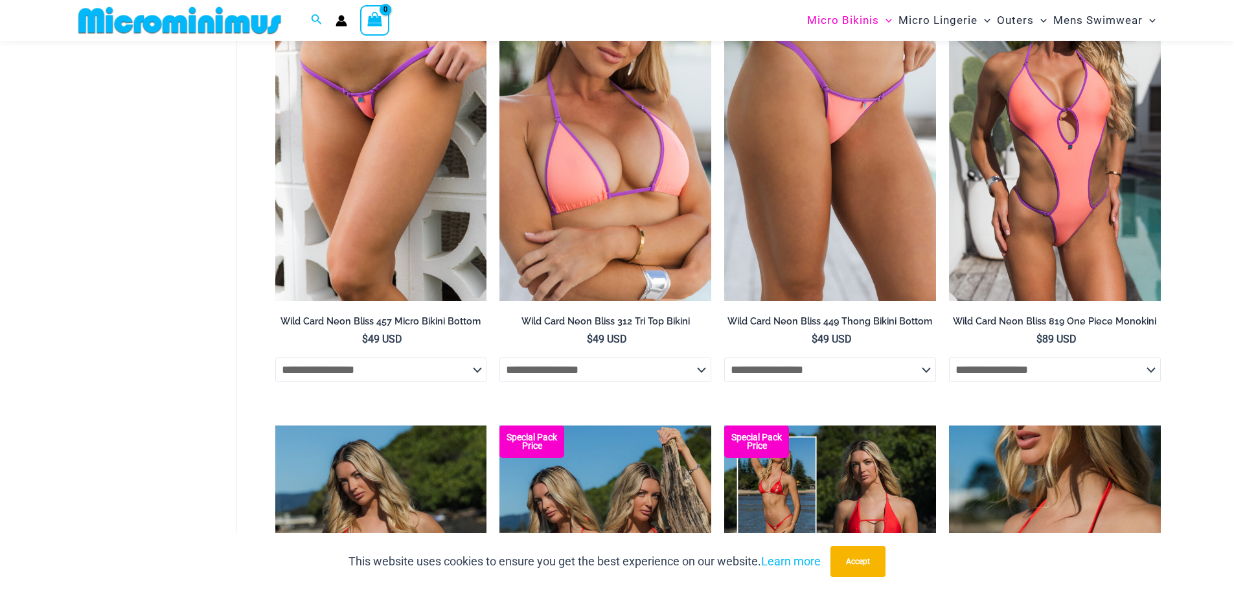
scroll to position [1155, 0]
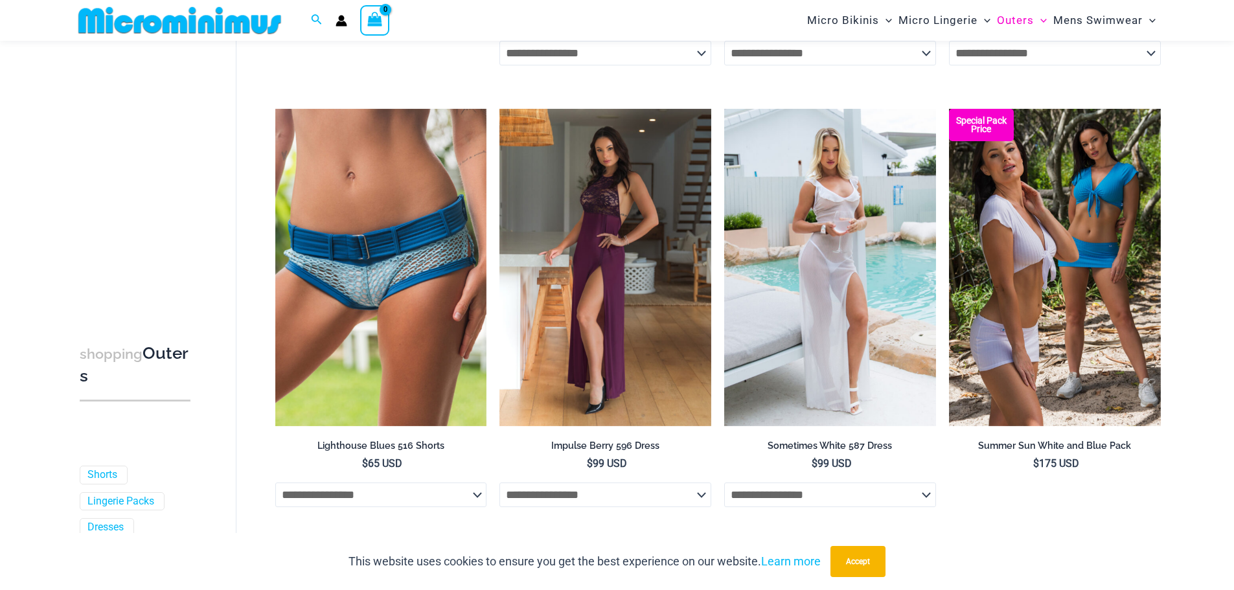
scroll to position [1868, 0]
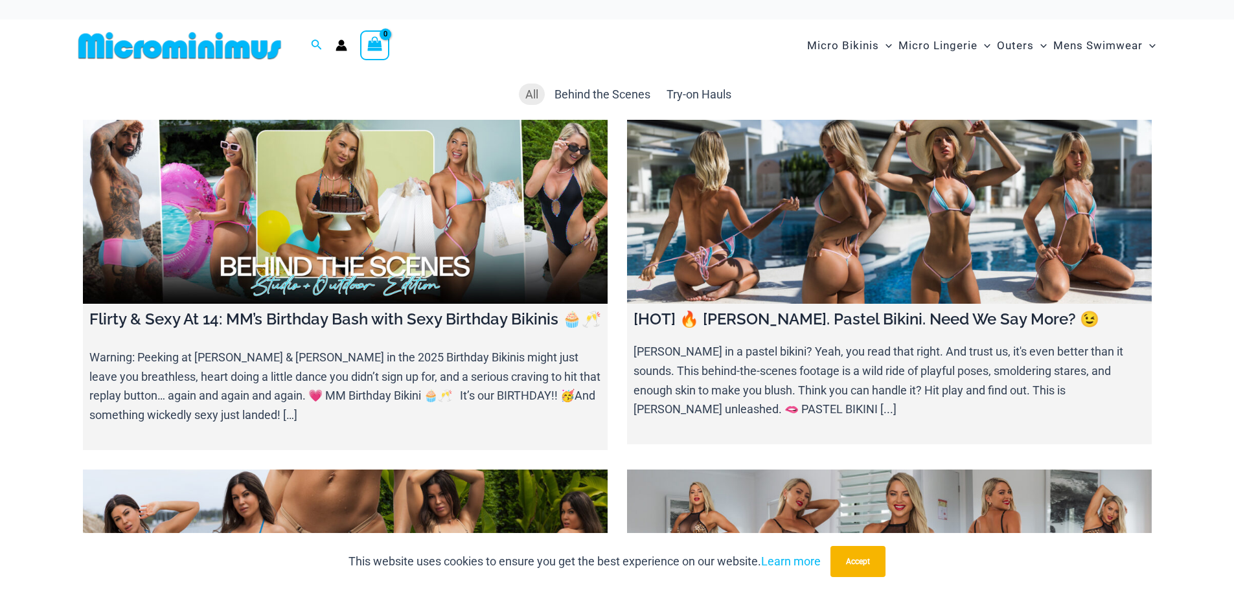
drag, startPoint x: 372, startPoint y: 173, endPoint x: 302, endPoint y: 486, distance: 320.5
click at [302, 469] on div "Flirty & Sexy At 14: MM’s Birthday Bash with Sexy Birthday Bikinis 🧁🥂 Warning: …" at bounding box center [355, 294] width 544 height 349
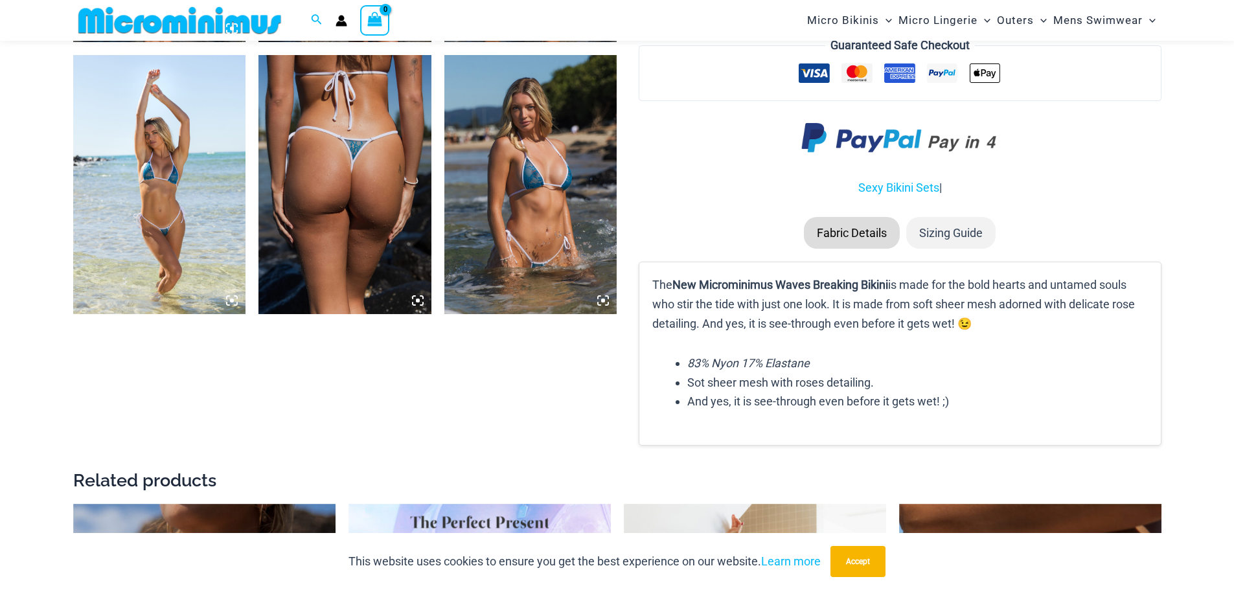
scroll to position [1478, 0]
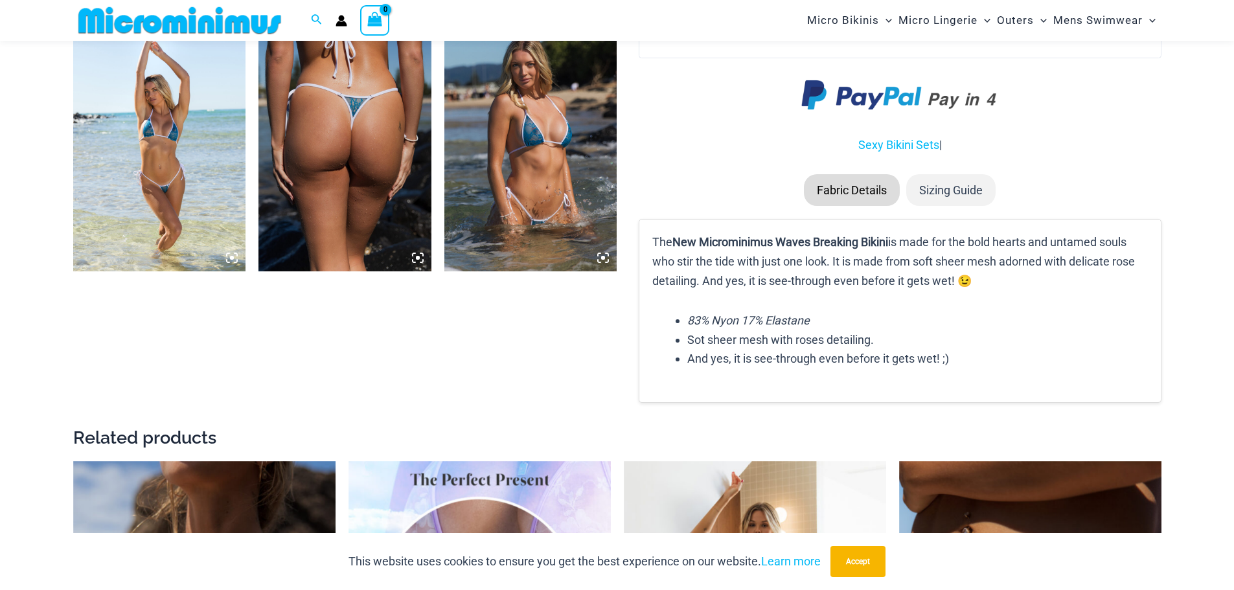
click at [546, 137] on img at bounding box center [530, 141] width 173 height 259
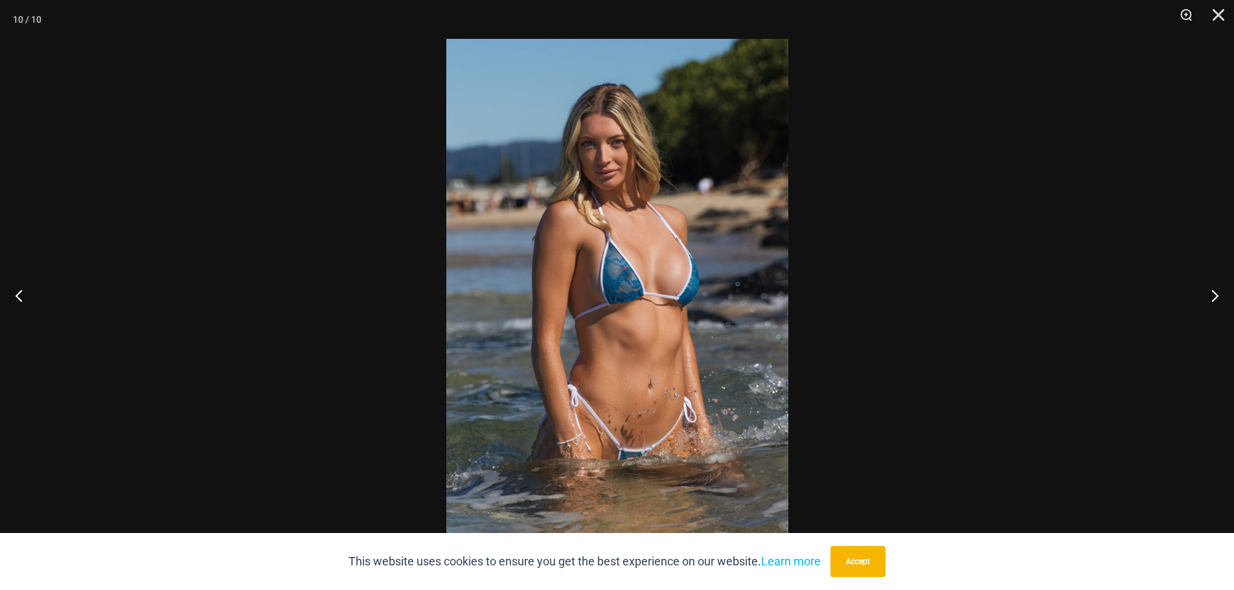
click at [296, 80] on div at bounding box center [617, 295] width 1234 height 590
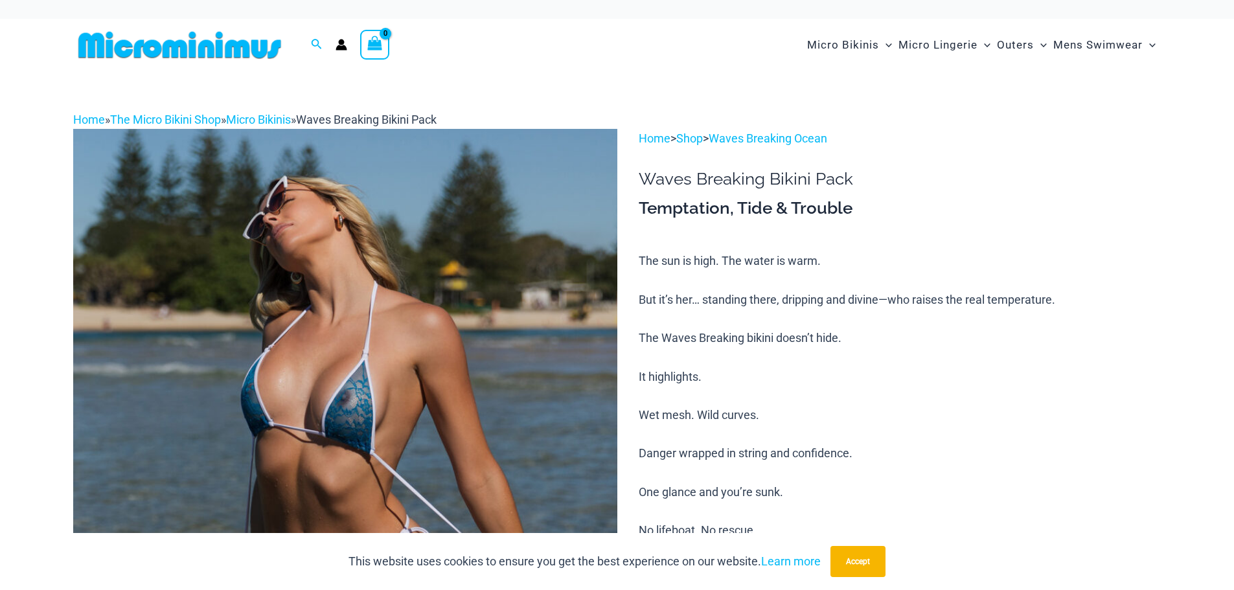
scroll to position [0, 0]
